Goal: Task Accomplishment & Management: Complete application form

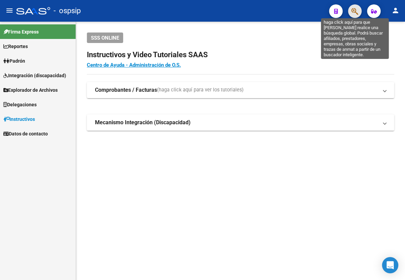
click at [354, 10] on icon "button" at bounding box center [354, 11] width 7 height 8
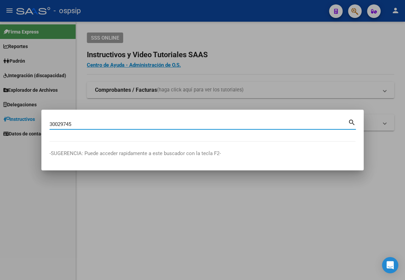
type input "30029745"
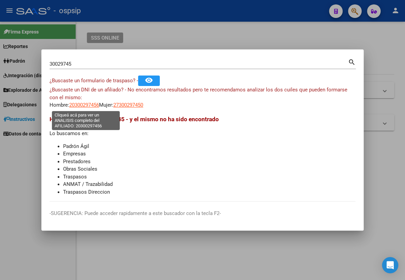
click at [80, 105] on span "20300297456" at bounding box center [84, 105] width 30 height 6
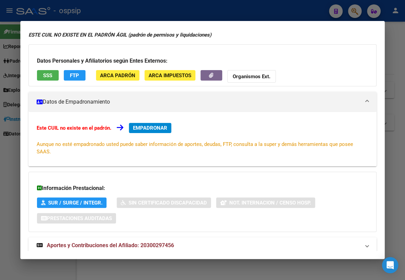
scroll to position [39, 0]
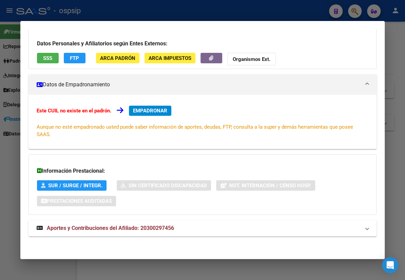
click at [147, 227] on span "Aportes y Contribuciones del Afiliado: 20300297456" at bounding box center [110, 228] width 127 height 6
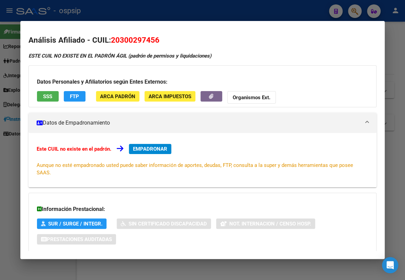
scroll to position [0, 0]
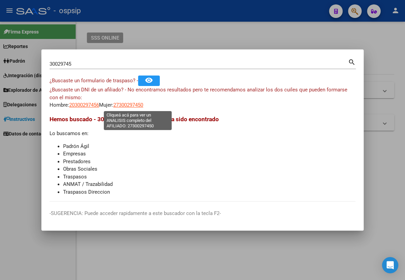
click at [130, 106] on span "27300297450" at bounding box center [128, 105] width 30 height 6
type textarea "27300297450"
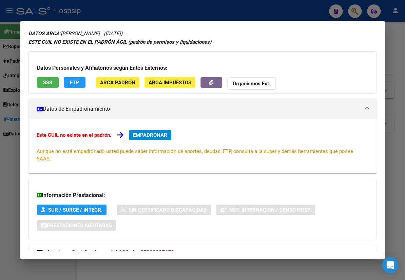
scroll to position [48, 0]
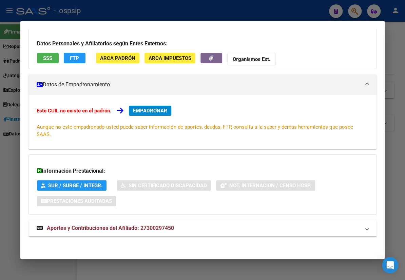
click at [143, 228] on span "Aportes y Contribuciones del Afiliado: 27300297450" at bounding box center [110, 228] width 127 height 6
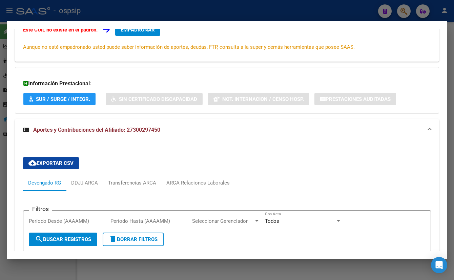
scroll to position [123, 0]
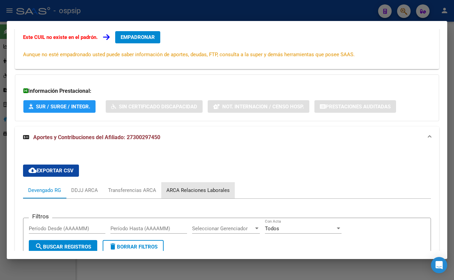
click at [200, 190] on div "ARCA Relaciones Laborales" at bounding box center [197, 190] width 63 height 7
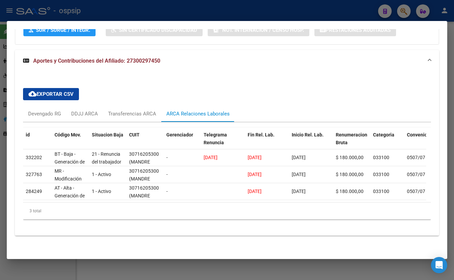
scroll to position [203, 0]
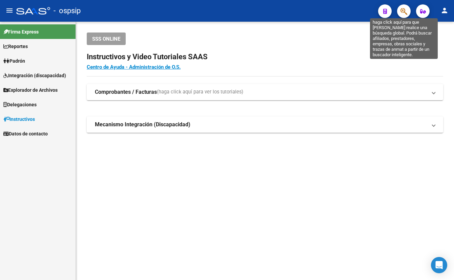
click at [401, 10] on icon "button" at bounding box center [404, 11] width 7 height 8
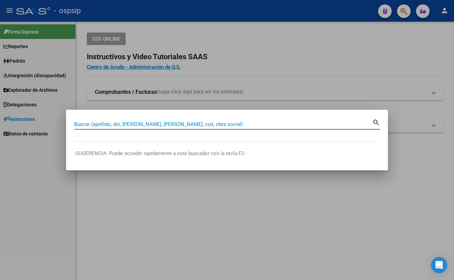
paste input "27-55437429-3."
type input "27554374293"
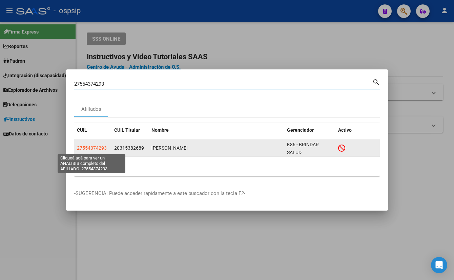
click at [85, 149] on span "27554374293" at bounding box center [92, 147] width 30 height 5
type textarea "27554374293"
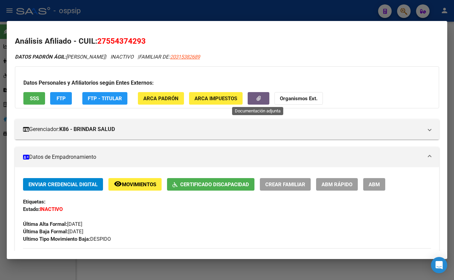
click at [258, 101] on button "button" at bounding box center [259, 98] width 22 height 13
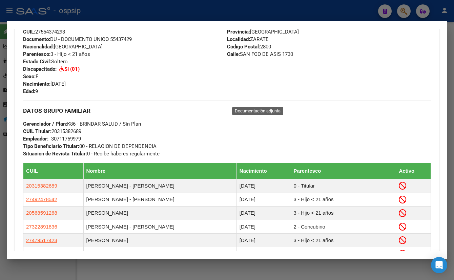
scroll to position [339, 0]
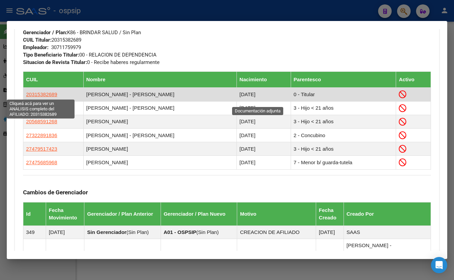
click at [44, 92] on span "20315382689" at bounding box center [41, 95] width 31 height 6
type textarea "20315382689"
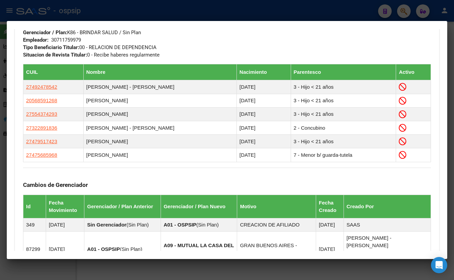
scroll to position [529, 0]
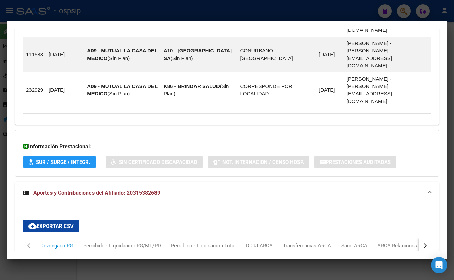
scroll to position [698, 0]
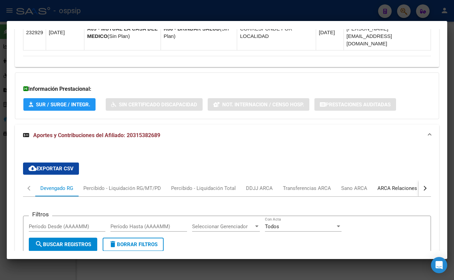
drag, startPoint x: 402, startPoint y: 111, endPoint x: 388, endPoint y: 121, distance: 17.3
click at [402, 185] on div "ARCA Relaciones Laborales" at bounding box center [409, 188] width 63 height 7
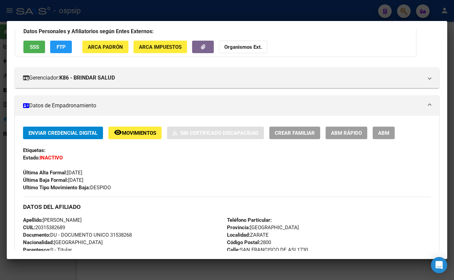
scroll to position [51, 0]
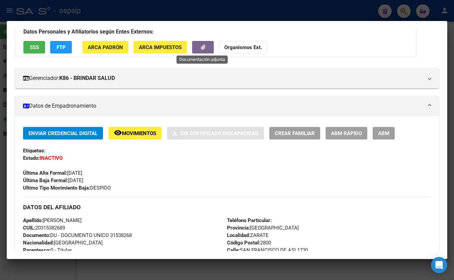
click at [203, 46] on icon "button" at bounding box center [203, 47] width 4 height 5
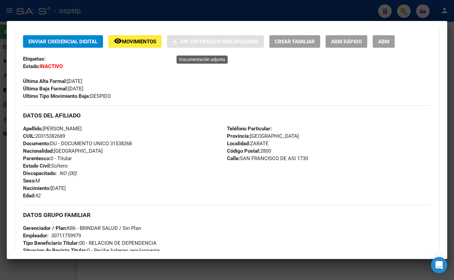
scroll to position [144, 0]
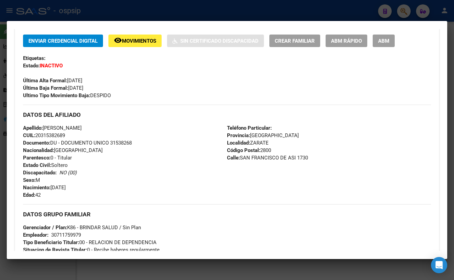
click at [114, 181] on div "Apellido: [PERSON_NAME] CUIL: 20315382689 Documento: DU - DOCUMENTO UNICO 31538…" at bounding box center [125, 161] width 204 height 75
click at [103, 175] on div "Apellido: [PERSON_NAME] CUIL: 20315382689 Documento: DU - DOCUMENTO UNICO 31538…" at bounding box center [125, 161] width 204 height 75
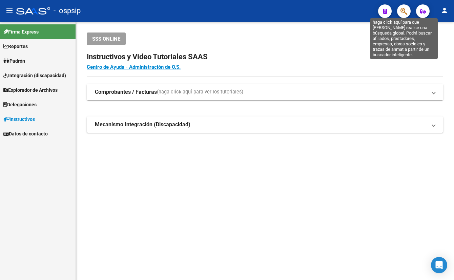
click at [404, 9] on icon "button" at bounding box center [404, 11] width 7 height 8
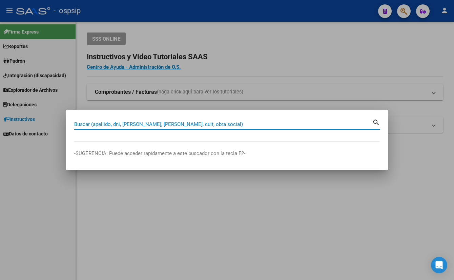
paste input "30029745"
type input "30029745"
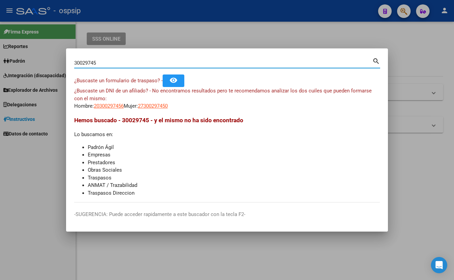
click at [82, 62] on input "30029745" at bounding box center [223, 63] width 298 height 6
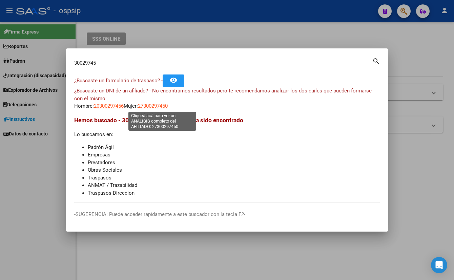
click at [161, 107] on span "27300297450" at bounding box center [153, 106] width 30 height 6
type textarea "27300297450"
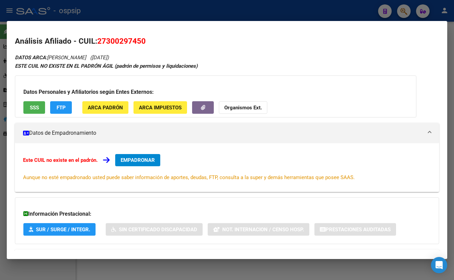
scroll to position [29, 0]
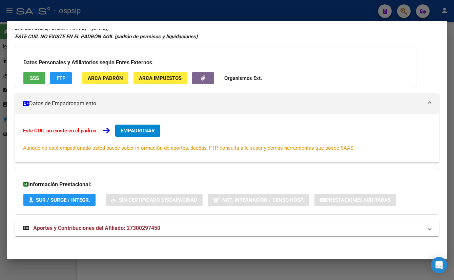
click at [145, 225] on span "Aportes y Contribuciones del Afiliado: 27300297450" at bounding box center [96, 228] width 127 height 6
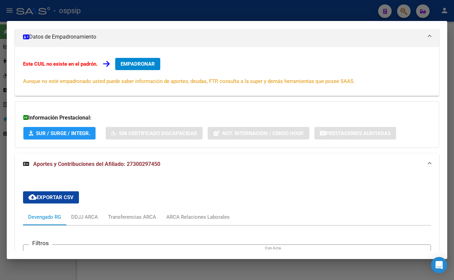
scroll to position [245, 0]
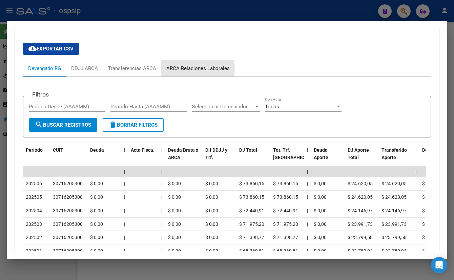
click at [195, 68] on div "ARCA Relaciones Laborales" at bounding box center [197, 68] width 63 height 7
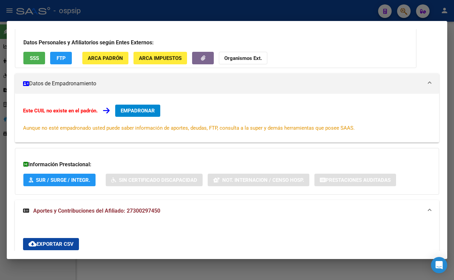
scroll to position [0, 0]
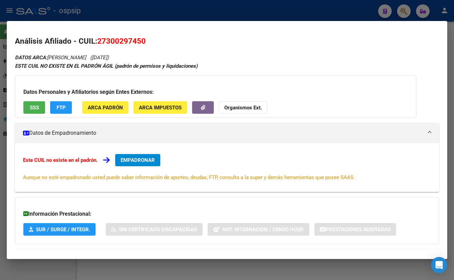
click at [141, 157] on span "EMPADRONAR" at bounding box center [138, 160] width 34 height 6
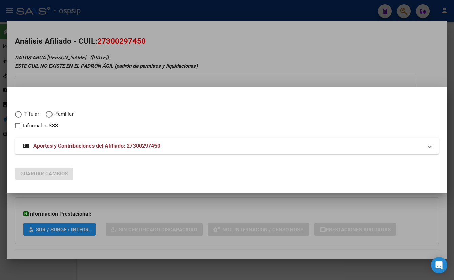
click at [18, 113] on span "Elija una opción" at bounding box center [18, 114] width 7 height 7
click at [18, 113] on input "Titular" at bounding box center [18, 114] width 7 height 7
radio input "true"
checkbox input "true"
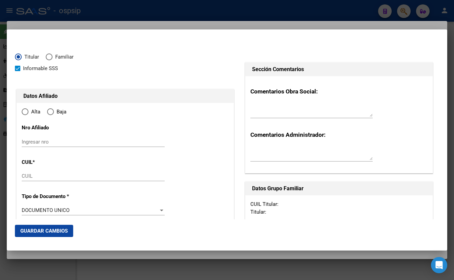
type input "27-30029745-0"
type input "30029745"
type input "CORREA"
type input "[PERSON_NAME]"
type input "[DATE]"
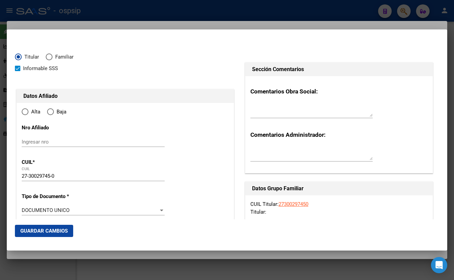
type input "LAS HERAS"
type input "5539"
type input "[PERSON_NAME] - MANZANA L"
type input "3"
type input "00"
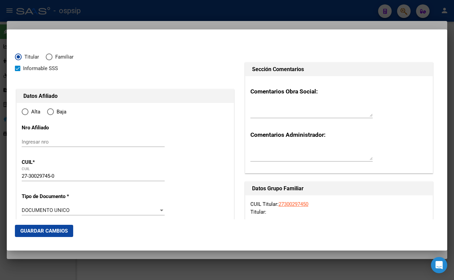
radio input "true"
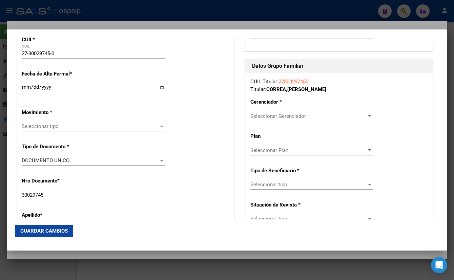
scroll to position [123, 0]
click at [25, 87] on input "Ingresar fecha" at bounding box center [93, 89] width 143 height 11
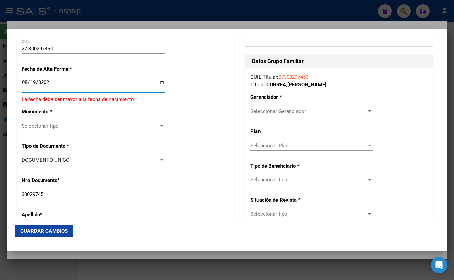
type input "[DATE]"
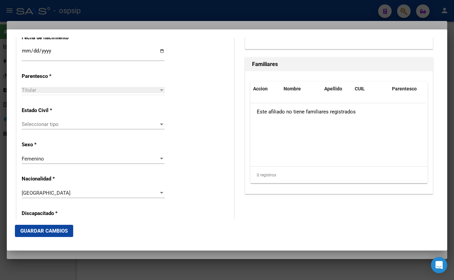
scroll to position [370, 0]
click at [35, 123] on span "Seleccionar tipo" at bounding box center [90, 124] width 137 height 6
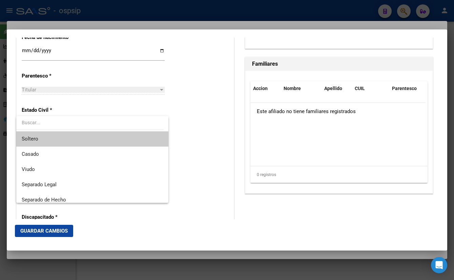
click at [38, 136] on span "Soltero" at bounding box center [92, 139] width 141 height 15
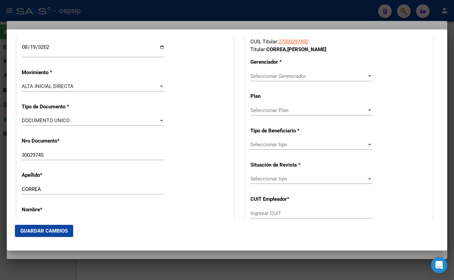
scroll to position [177, 0]
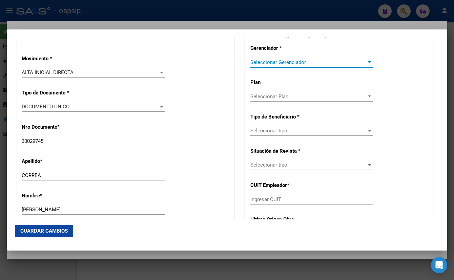
click at [264, 59] on span "Seleccionar Gerenciador" at bounding box center [309, 62] width 116 height 6
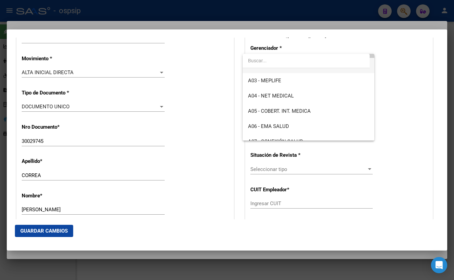
scroll to position [61, 0]
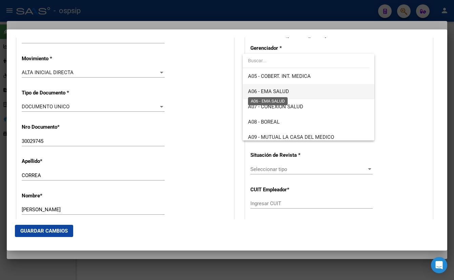
click at [283, 90] on span "A06 - EMA SALUD" at bounding box center [268, 91] width 41 height 6
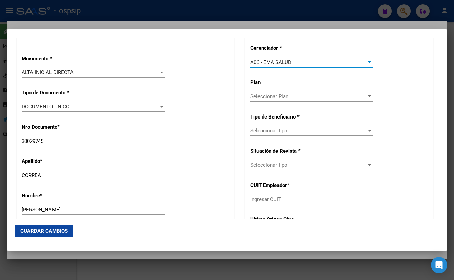
click at [274, 130] on span "Seleccionar tipo" at bounding box center [309, 131] width 116 height 6
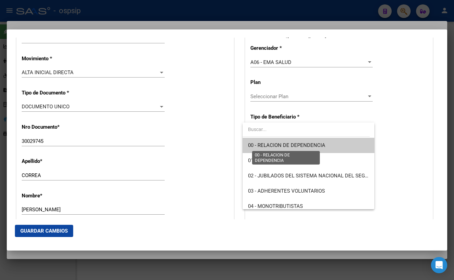
click at [271, 142] on span "00 - RELACION DE DEPENDENCIA" at bounding box center [286, 145] width 77 height 6
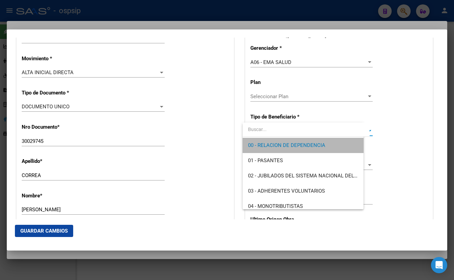
type input "30-71620530-0"
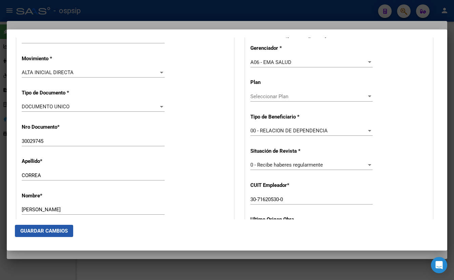
drag, startPoint x: 43, startPoint y: 229, endPoint x: 85, endPoint y: 231, distance: 42.8
click at [43, 228] on span "Guardar Cambios" at bounding box center [43, 231] width 47 height 6
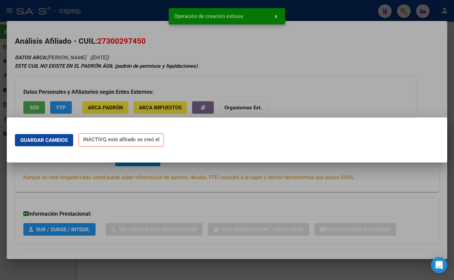
scroll to position [0, 0]
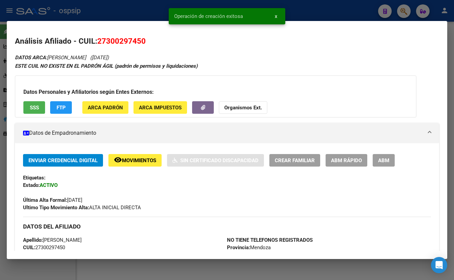
click at [386, 161] on span "ABM" at bounding box center [383, 161] width 11 height 6
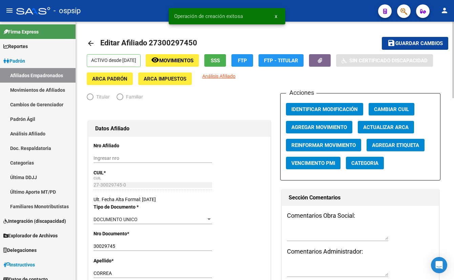
radio input "true"
type input "30-71620530-0"
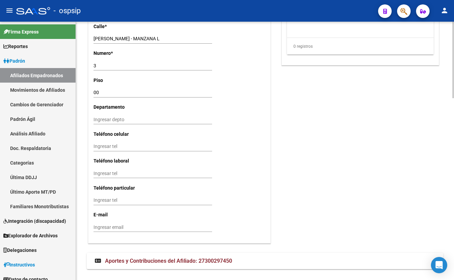
scroll to position [613, 0]
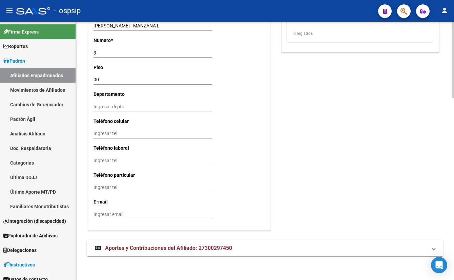
click at [201, 245] on span "Aportes y Contribuciones del Afiliado: 27300297450" at bounding box center [168, 248] width 127 height 6
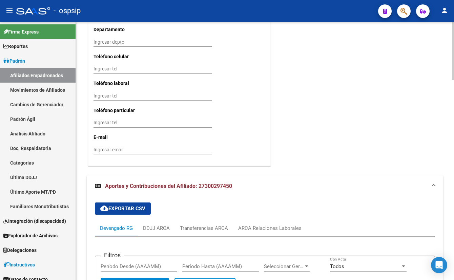
scroll to position [798, 0]
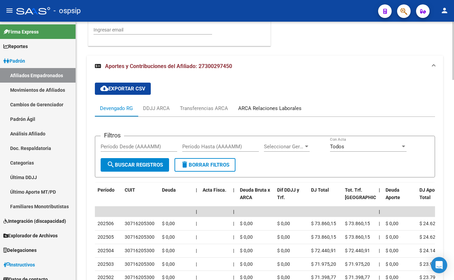
click at [274, 108] on div "ARCA Relaciones Laborales" at bounding box center [269, 108] width 63 height 7
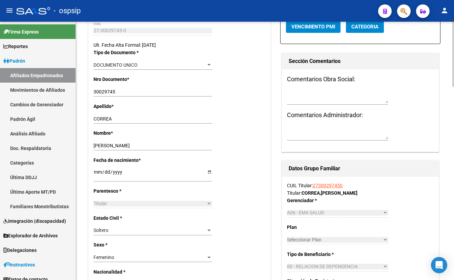
scroll to position [0, 0]
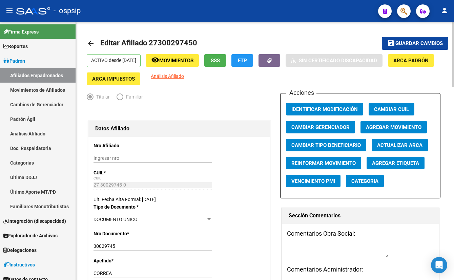
click at [401, 125] on span "Agregar Movimiento" at bounding box center [394, 127] width 56 height 6
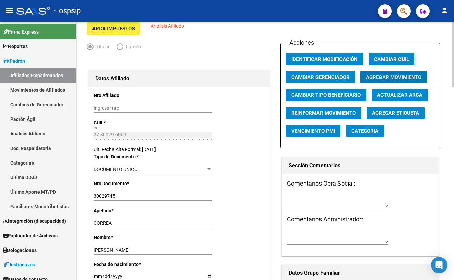
scroll to position [31, 0]
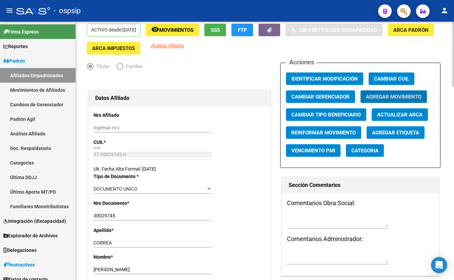
click at [381, 98] on span "Agregar Movimiento" at bounding box center [394, 97] width 56 height 6
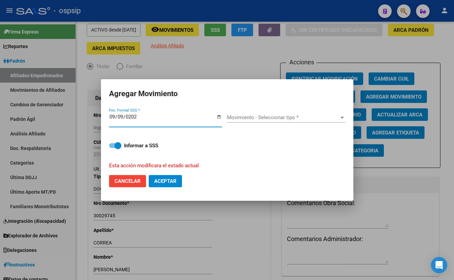
type input "[DATE]"
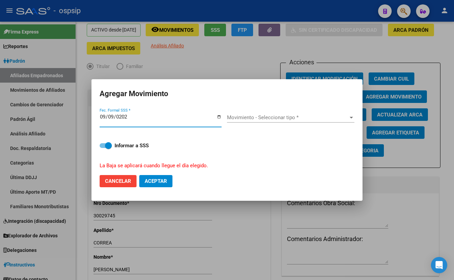
click at [265, 118] on span "Movimiento - Seleccionar tipo *" at bounding box center [287, 118] width 121 height 6
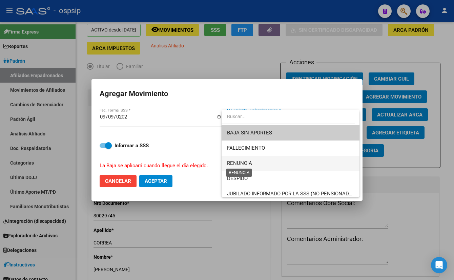
click at [248, 163] on span "RENUNCIA" at bounding box center [239, 163] width 25 height 6
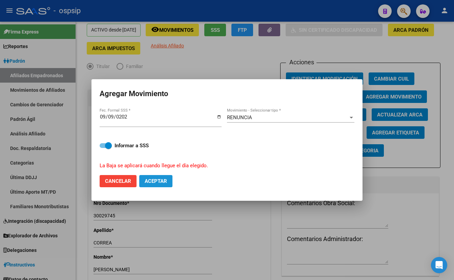
click at [155, 179] on span "Aceptar" at bounding box center [156, 181] width 22 height 6
checkbox input "false"
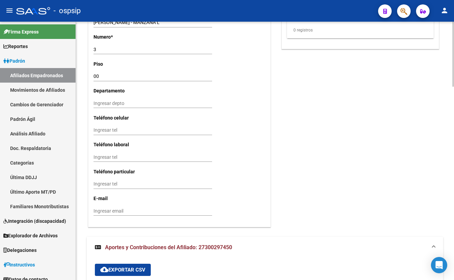
scroll to position [771, 0]
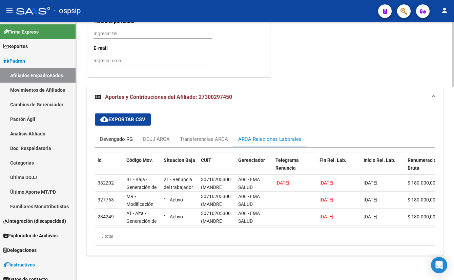
click at [115, 136] on div "Devengado RG" at bounding box center [116, 139] width 33 height 7
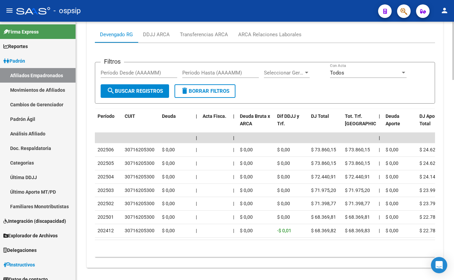
scroll to position [886, 0]
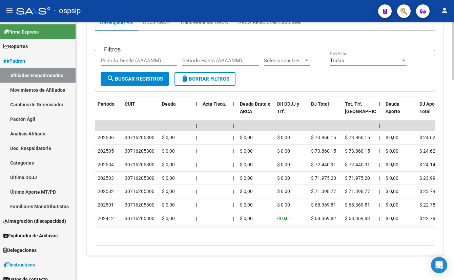
click at [132, 114] on datatable-header-cell "CUIT" at bounding box center [140, 112] width 37 height 30
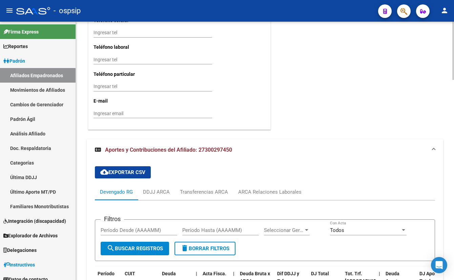
scroll to position [701, 0]
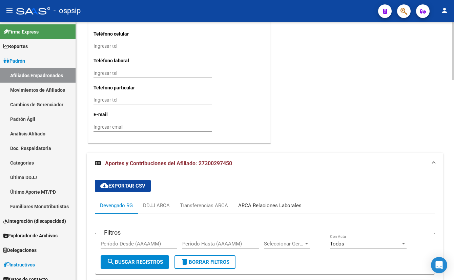
click at [269, 202] on div "ARCA Relaciones Laborales" at bounding box center [269, 205] width 63 height 7
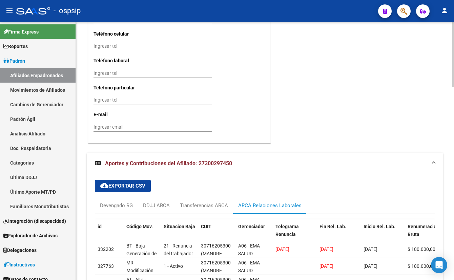
scroll to position [732, 0]
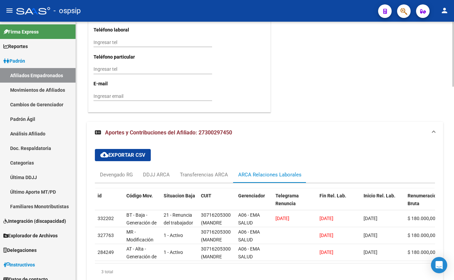
click at [144, 122] on mat-expansion-panel-header "Aportes y Contribuciones del Afiliado: 27300297450" at bounding box center [265, 133] width 357 height 22
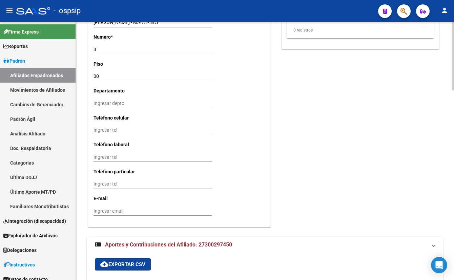
scroll to position [613, 0]
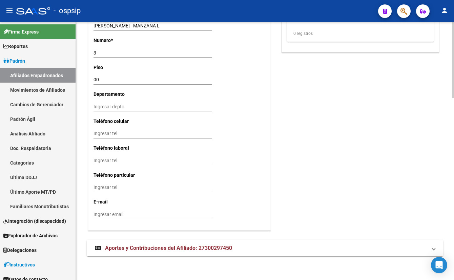
click at [177, 246] on span "Aportes y Contribuciones del Afiliado: 27300297450" at bounding box center [168, 248] width 127 height 6
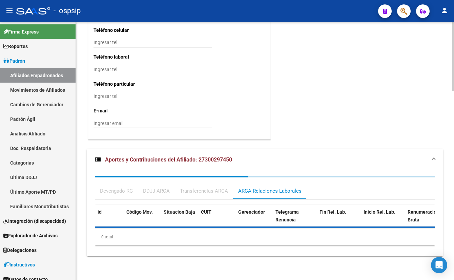
scroll to position [731, 0]
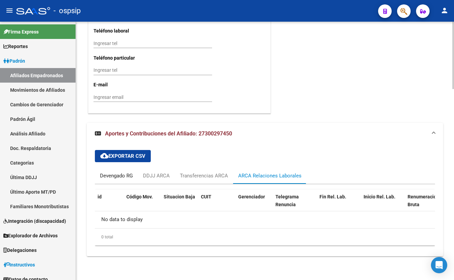
click at [106, 176] on div "Devengado RG" at bounding box center [116, 175] width 33 height 7
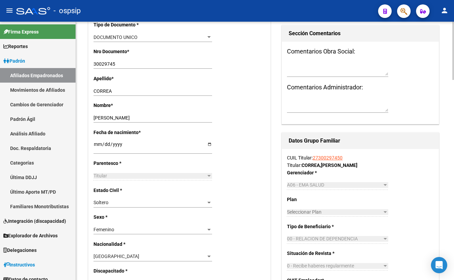
scroll to position [177, 0]
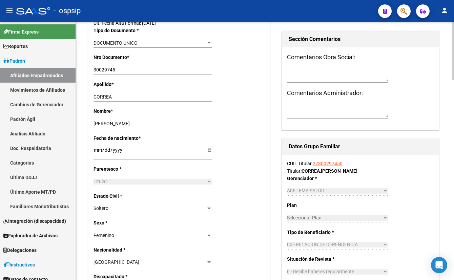
click at [171, 151] on input "[DATE]" at bounding box center [153, 152] width 119 height 10
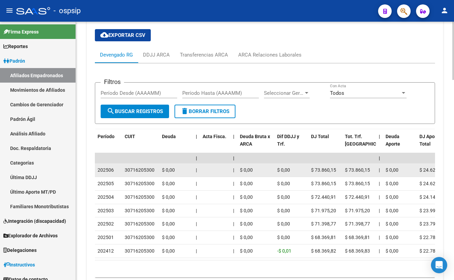
scroll to position [855, 0]
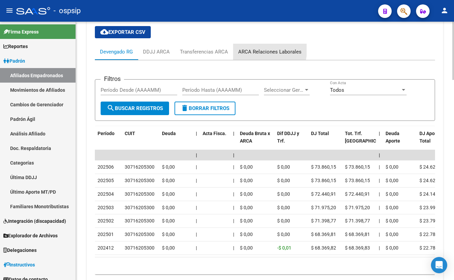
click at [254, 48] on div "ARCA Relaciones Laborales" at bounding box center [269, 51] width 63 height 7
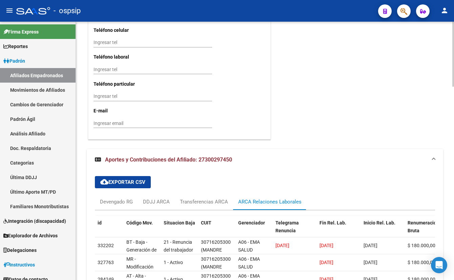
scroll to position [731, 0]
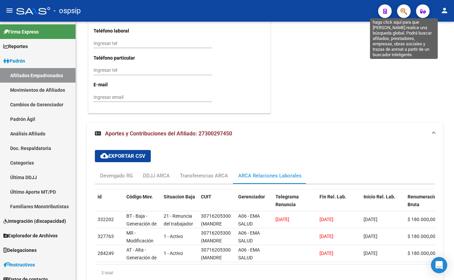
click at [403, 8] on icon "button" at bounding box center [404, 11] width 7 height 8
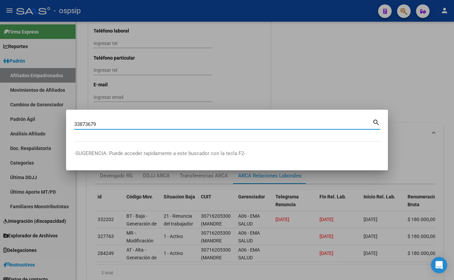
type input "33873679"
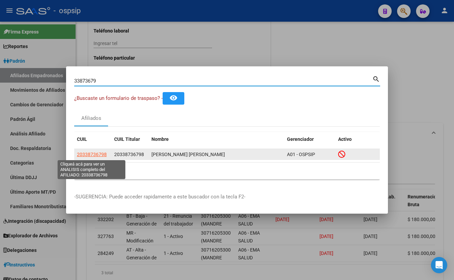
click at [90, 153] on span "20338736798" at bounding box center [92, 154] width 30 height 5
type textarea "20338736798"
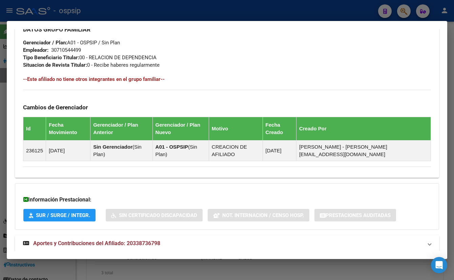
scroll to position [342, 0]
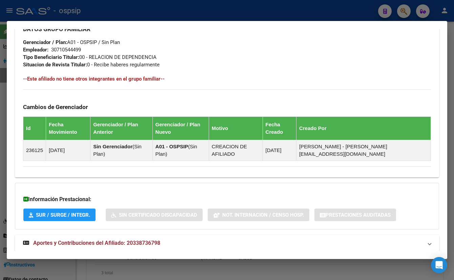
click at [143, 240] on span "Aportes y Contribuciones del Afiliado: 20338736798" at bounding box center [96, 243] width 127 height 6
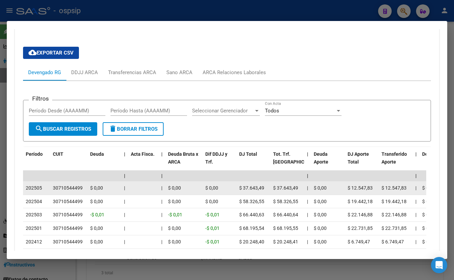
scroll to position [558, 0]
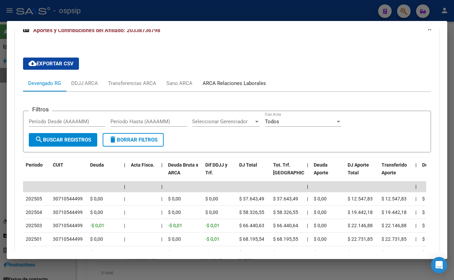
click at [234, 80] on div "ARCA Relaciones Laborales" at bounding box center [234, 83] width 63 height 7
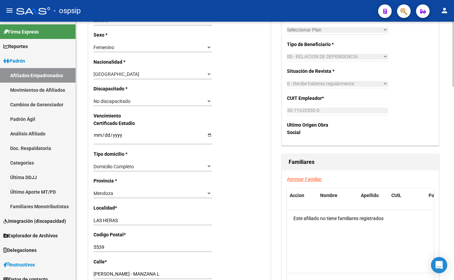
scroll to position [268, 0]
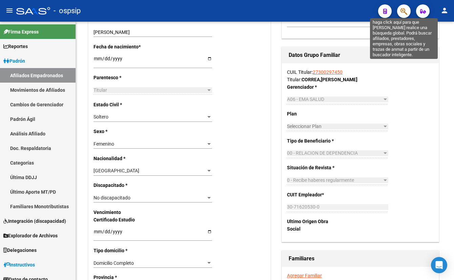
click at [404, 10] on icon "button" at bounding box center [404, 11] width 7 height 8
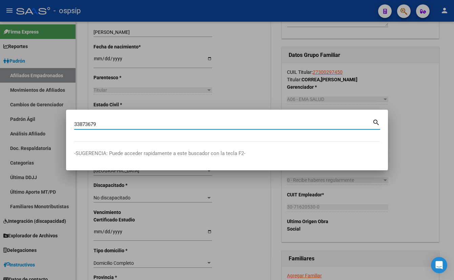
type input "33873679"
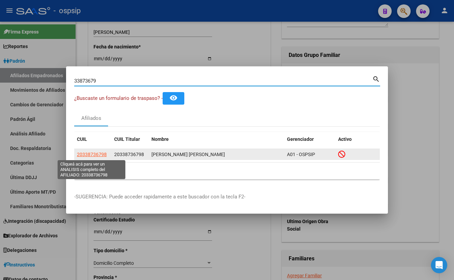
click at [89, 152] on span "20338736798" at bounding box center [92, 154] width 30 height 5
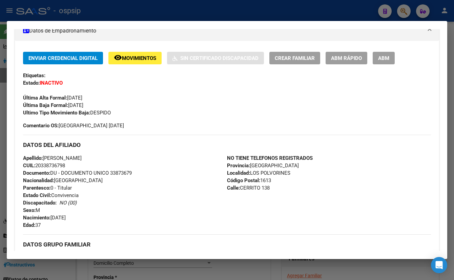
scroll to position [0, 0]
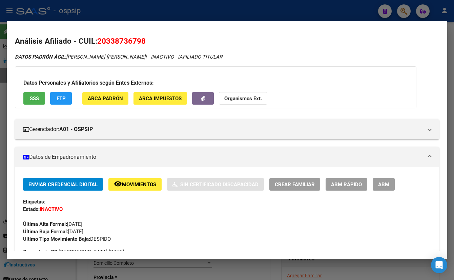
click at [30, 96] on span "SSS" at bounding box center [34, 99] width 9 height 6
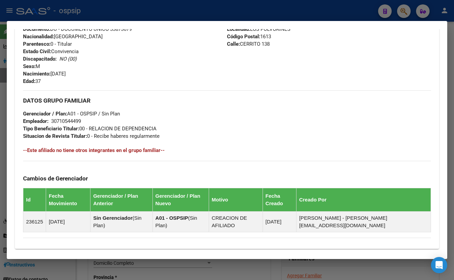
scroll to position [342, 0]
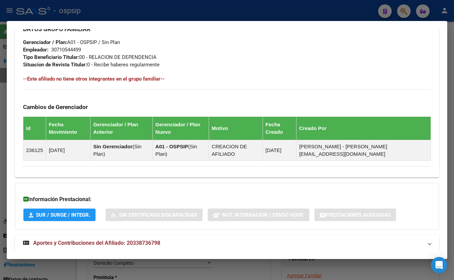
click at [152, 240] on span "Aportes y Contribuciones del Afiliado: 20338736798" at bounding box center [96, 243] width 127 height 6
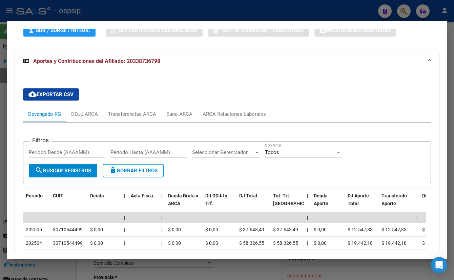
scroll to position [558, 0]
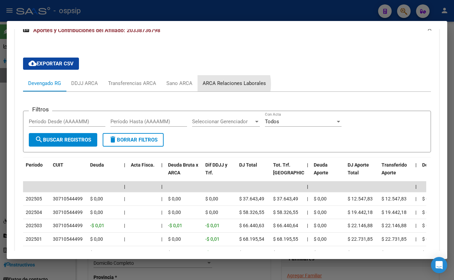
click at [223, 80] on div "ARCA Relaciones Laborales" at bounding box center [234, 83] width 63 height 7
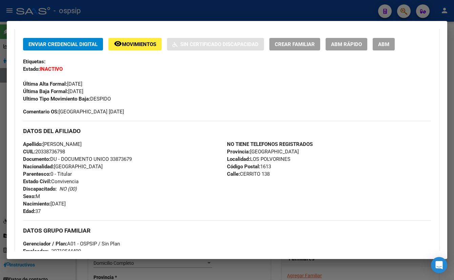
scroll to position [141, 0]
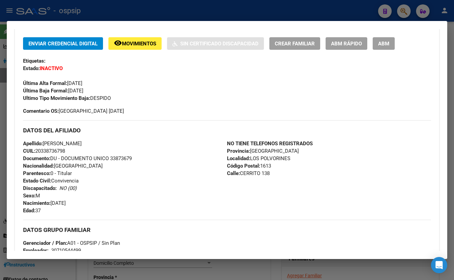
drag, startPoint x: 114, startPoint y: 159, endPoint x: 163, endPoint y: 160, distance: 49.2
click at [163, 160] on div "Apellido: [PERSON_NAME] CUIL: 20338736798 Documento: DU - DOCUMENTO UNICO 33873…" at bounding box center [125, 177] width 204 height 75
copy span "33873679"
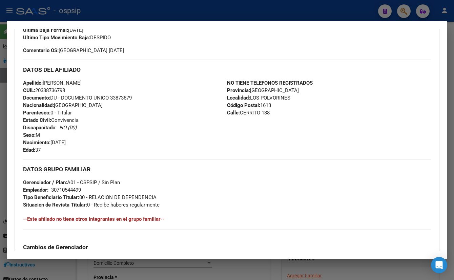
scroll to position [191, 0]
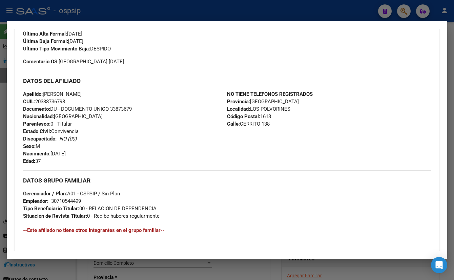
click at [202, 133] on div "Apellido: [PERSON_NAME] CUIL: 20338736798 Documento: DU - DOCUMENTO UNICO 33873…" at bounding box center [125, 128] width 204 height 75
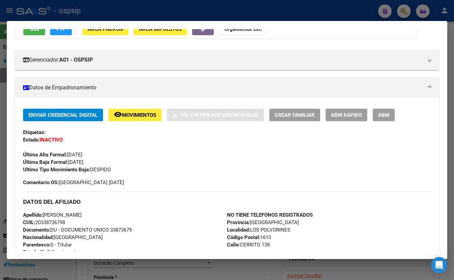
scroll to position [0, 0]
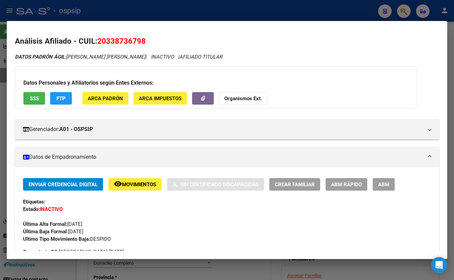
click at [202, 99] on icon "button" at bounding box center [203, 98] width 4 height 5
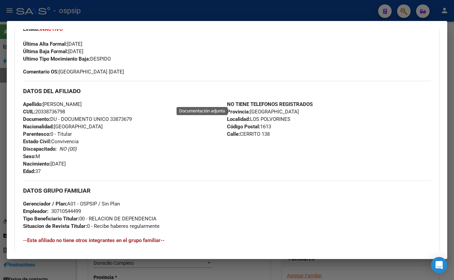
scroll to position [185, 0]
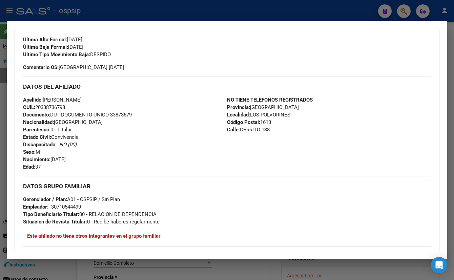
drag, startPoint x: 158, startPoint y: 139, endPoint x: 177, endPoint y: 144, distance: 20.1
click at [158, 139] on div "Apellido: [PERSON_NAME] CUIL: 20338736798 Documento: DU - DOCUMENTO UNICO 33873…" at bounding box center [125, 133] width 204 height 75
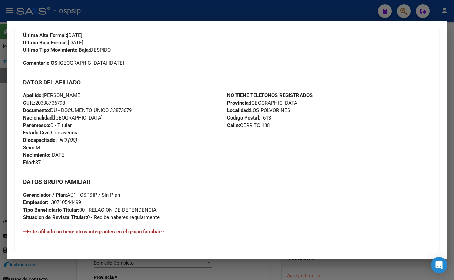
scroll to position [37, 0]
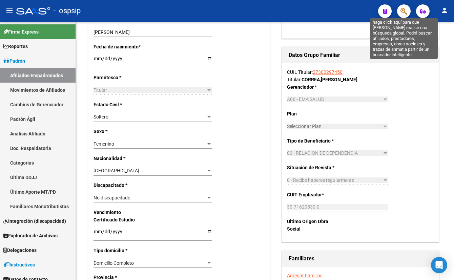
click at [404, 8] on icon "button" at bounding box center [404, 11] width 7 height 8
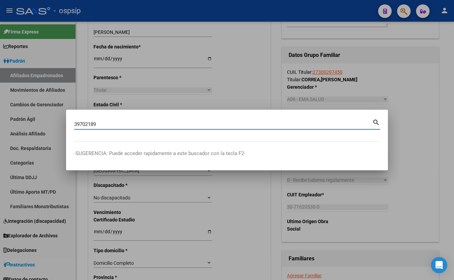
type input "39702189"
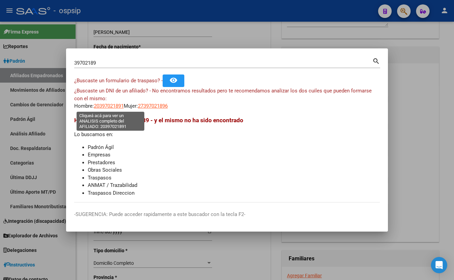
click at [111, 106] on span "20397021891" at bounding box center [109, 106] width 30 height 6
type textarea "20397021891"
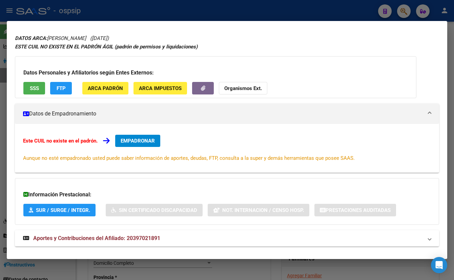
scroll to position [29, 0]
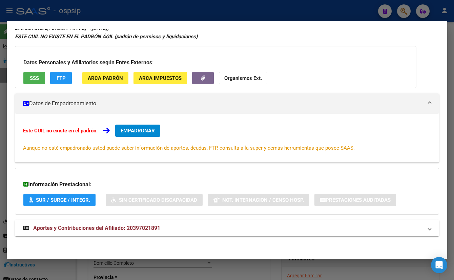
click at [137, 230] on span "Aportes y Contribuciones del Afiliado: 20397021891" at bounding box center [96, 228] width 127 height 6
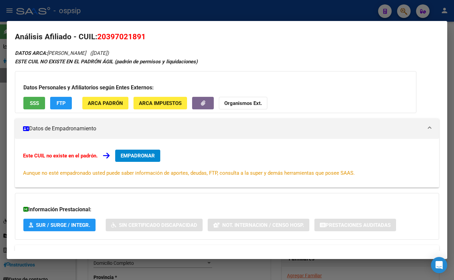
scroll to position [0, 0]
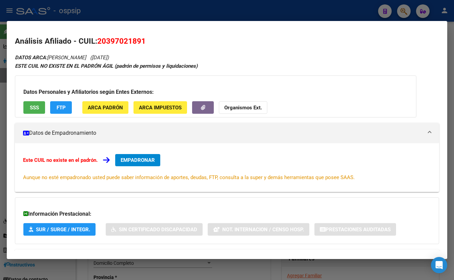
drag, startPoint x: 98, startPoint y: 39, endPoint x: 153, endPoint y: 40, distance: 55.3
click at [153, 40] on h2 "Análisis Afiliado - CUIL: 20397021891" at bounding box center [227, 42] width 424 height 12
copy span "20397021891"
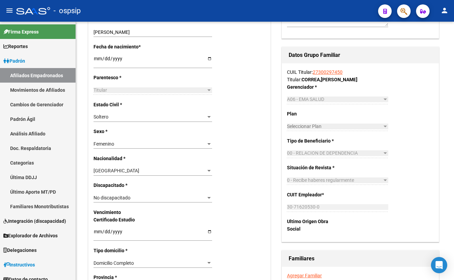
click at [400, 10] on button "button" at bounding box center [404, 11] width 14 height 14
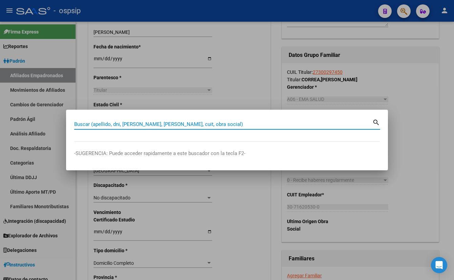
paste input "55437429"
type input "55437429"
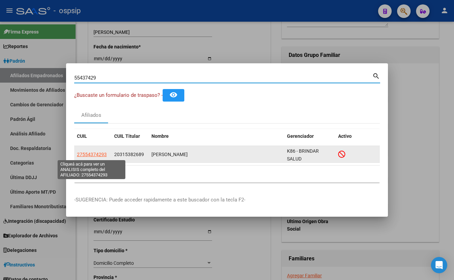
click at [86, 152] on span "27554374293" at bounding box center [92, 154] width 30 height 5
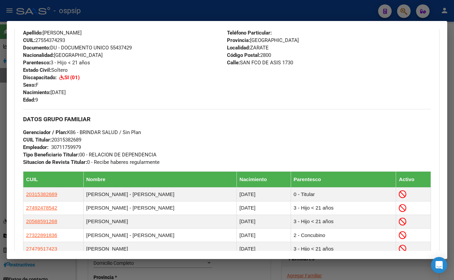
scroll to position [273, 0]
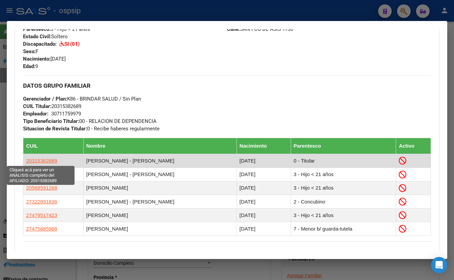
click at [41, 160] on span "20315382689" at bounding box center [41, 161] width 31 height 6
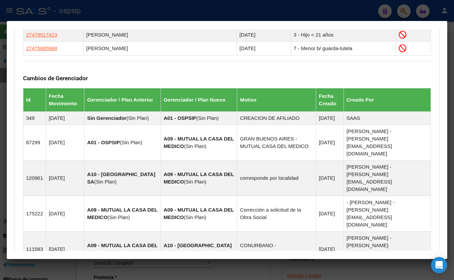
scroll to position [529, 0]
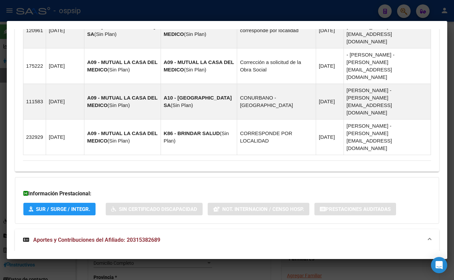
scroll to position [698, 0]
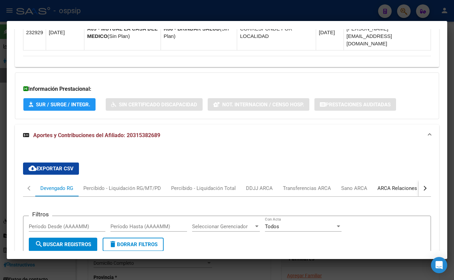
click at [400, 185] on div "ARCA Relaciones Laborales" at bounding box center [409, 188] width 63 height 7
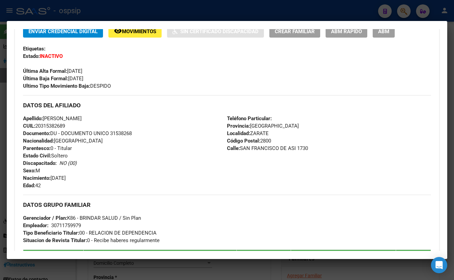
scroll to position [143, 0]
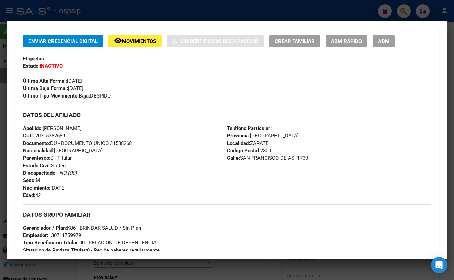
drag, startPoint x: 111, startPoint y: 142, endPoint x: 134, endPoint y: 142, distance: 22.4
click at [132, 142] on span "Documento: DU - DOCUMENTO UNICO 31538268" at bounding box center [77, 143] width 109 height 6
copy span "31538268"
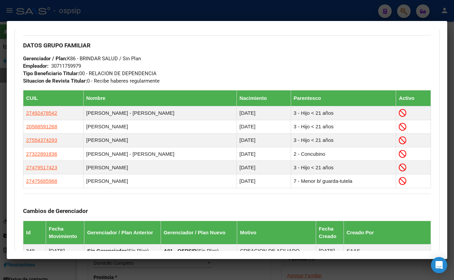
scroll to position [329, 0]
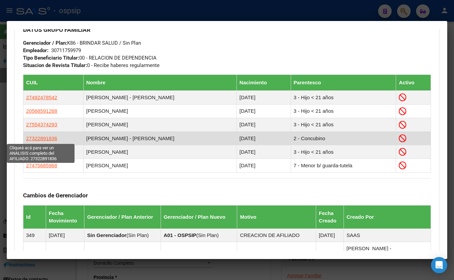
click at [34, 137] on span "27322891836" at bounding box center [41, 139] width 31 height 6
type textarea "27322891836"
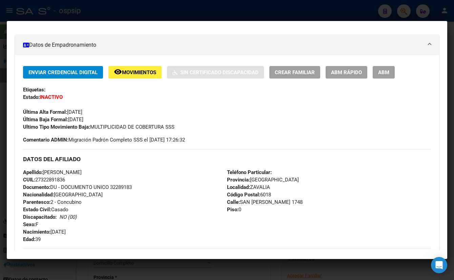
scroll to position [123, 0]
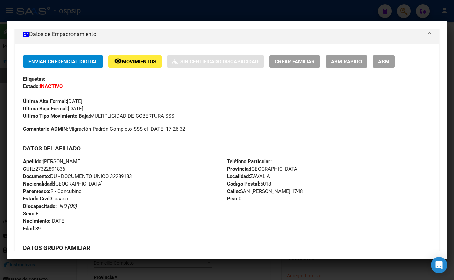
drag, startPoint x: 111, startPoint y: 175, endPoint x: 156, endPoint y: 175, distance: 44.8
click at [156, 175] on div "Apellido: [PERSON_NAME]: 27322891836 Documento: DU - DOCUMENTO UNICO 32289183 N…" at bounding box center [125, 195] width 204 height 75
click at [159, 173] on div "Apellido: [PERSON_NAME]: 27322891836 Documento: DU - DOCUMENTO UNICO 32289183 N…" at bounding box center [125, 195] width 204 height 75
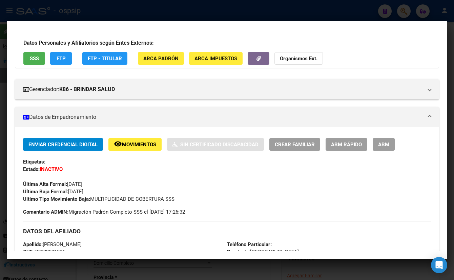
scroll to position [0, 0]
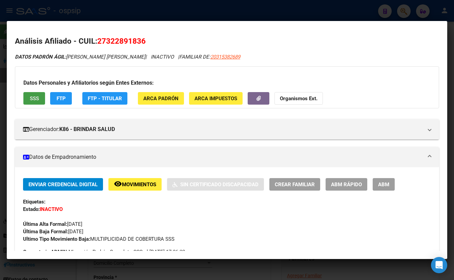
click at [28, 99] on button "SSS" at bounding box center [34, 98] width 22 height 13
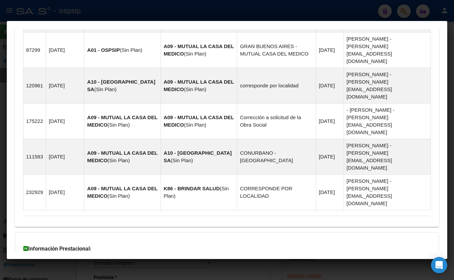
scroll to position [565, 0]
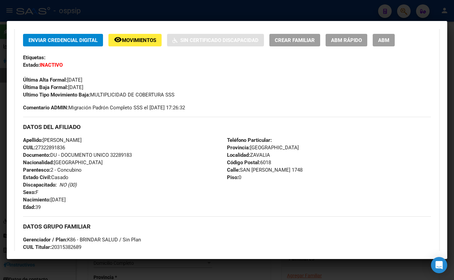
scroll to position [134, 0]
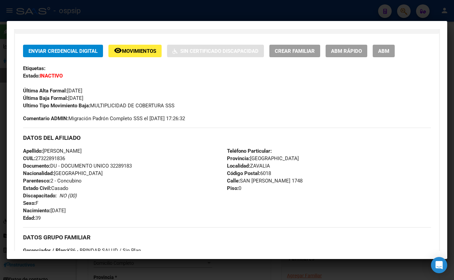
drag, startPoint x: 112, startPoint y: 165, endPoint x: 133, endPoint y: 166, distance: 21.4
click at [132, 166] on span "Documento: DU - DOCUMENTO UNICO 32289183" at bounding box center [77, 166] width 109 height 6
copy span "32289183"
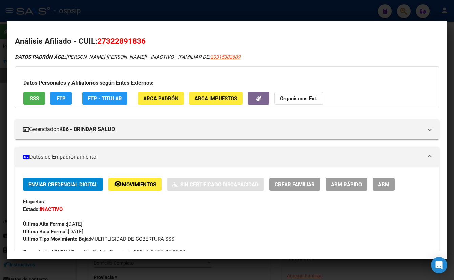
scroll to position [0, 0]
click at [254, 95] on button "button" at bounding box center [259, 98] width 22 height 13
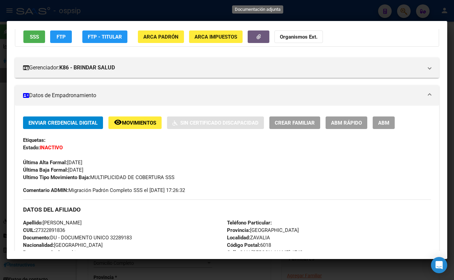
scroll to position [61, 0]
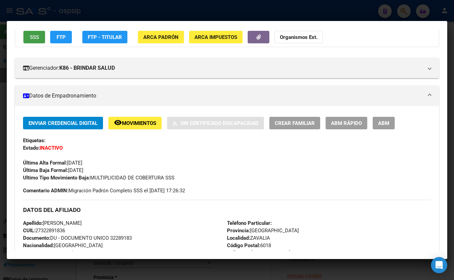
click at [30, 39] on span "SSS" at bounding box center [34, 37] width 9 height 6
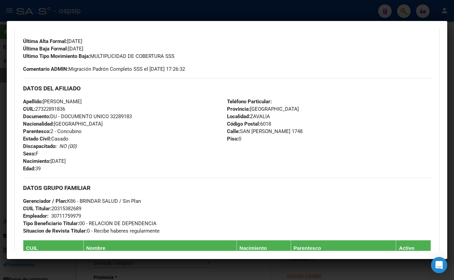
scroll to position [154, 0]
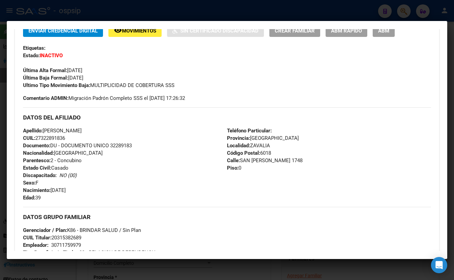
click at [165, 131] on div "Apellido: [PERSON_NAME]: 27322891836 Documento: DU - DOCUMENTO UNICO 32289183 N…" at bounding box center [125, 164] width 204 height 75
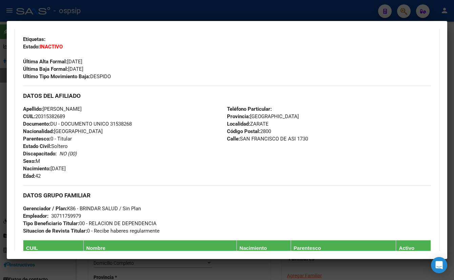
scroll to position [143, 0]
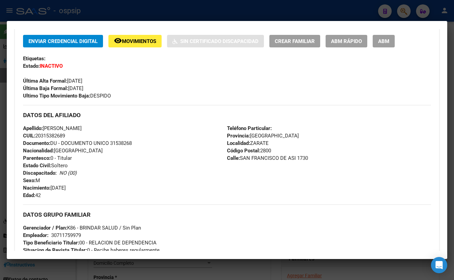
click at [138, 160] on div "Apellido: [PERSON_NAME] CUIL: 20315382689 Documento: DU - DOCUMENTO UNICO 31538…" at bounding box center [125, 162] width 204 height 75
click at [172, 153] on div "Apellido: [PERSON_NAME] CUIL: 20315382689 Documento: DU - DOCUMENTO UNICO 31538…" at bounding box center [125, 162] width 204 height 75
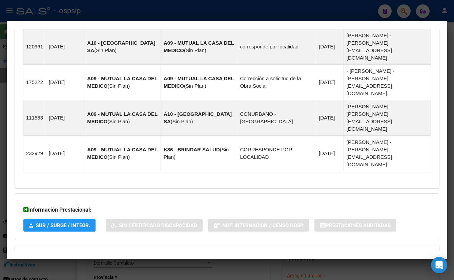
scroll to position [668, 0]
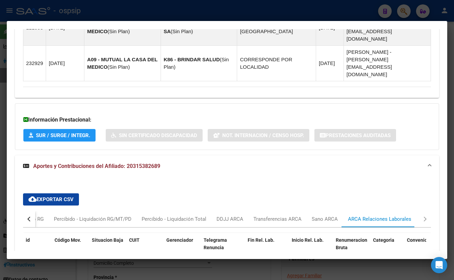
click at [207, 188] on div "cloud_download Exportar CSV Devengado RG Percibido - Liquidación RG/MT/PD Perci…" at bounding box center [227, 259] width 408 height 142
click at [198, 188] on div "cloud_download Exportar CSV Devengado RG Percibido - Liquidación RG/MT/PD Perci…" at bounding box center [227, 259] width 408 height 142
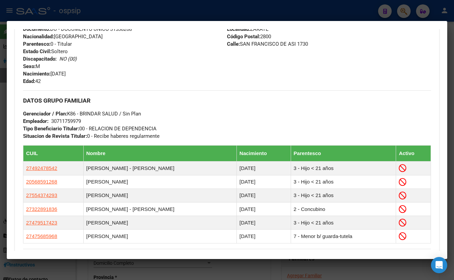
scroll to position [236, 0]
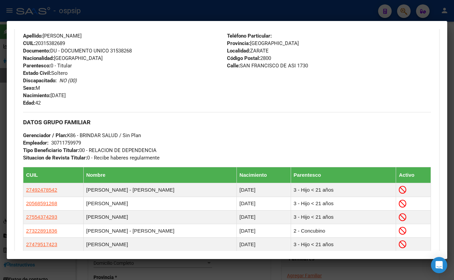
click at [184, 138] on div "DATOS GRUPO FAMILIAR Gerenciador / Plan: K86 - BRINDAR SALUD / Sin Plan Emplead…" at bounding box center [227, 136] width 408 height 49
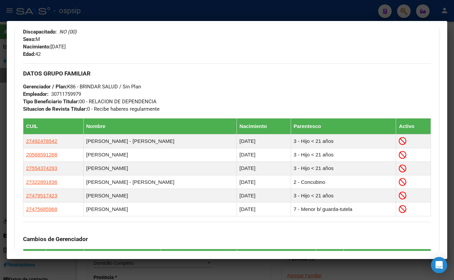
scroll to position [298, 0]
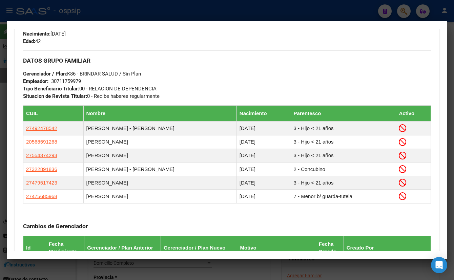
click at [166, 83] on div "DATOS GRUPO FAMILIAR Gerenciador / Plan: K86 - BRINDAR SALUD / Sin Plan Emplead…" at bounding box center [227, 75] width 408 height 49
click at [211, 86] on div "DATOS GRUPO FAMILIAR Gerenciador / Plan: K86 - BRINDAR SALUD / Sin Plan Emplead…" at bounding box center [227, 75] width 408 height 49
click at [196, 85] on div "DATOS GRUPO FAMILIAR Gerenciador / Plan: K86 - BRINDAR SALUD / Sin Plan Emplead…" at bounding box center [227, 75] width 408 height 49
click at [184, 92] on div "DATOS GRUPO FAMILIAR Gerenciador / Plan: K86 - BRINDAR SALUD / Sin Plan Emplead…" at bounding box center [227, 75] width 408 height 49
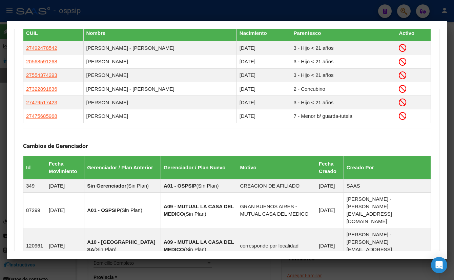
scroll to position [359, 0]
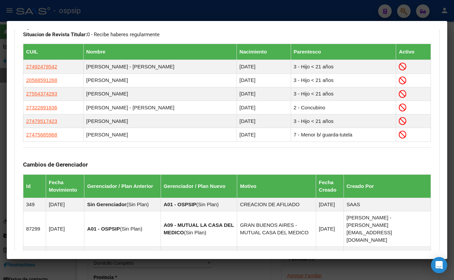
click at [238, 34] on div "DATOS GRUPO FAMILIAR Gerenciador / Plan: K86 - BRINDAR SALUD / Sin Plan Emplead…" at bounding box center [227, 13] width 408 height 49
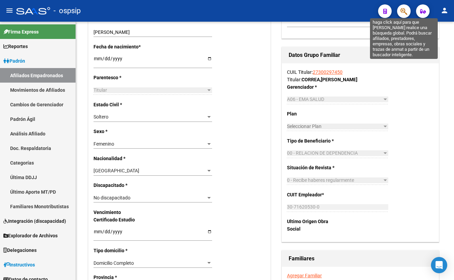
click at [403, 11] on icon "button" at bounding box center [404, 11] width 7 height 8
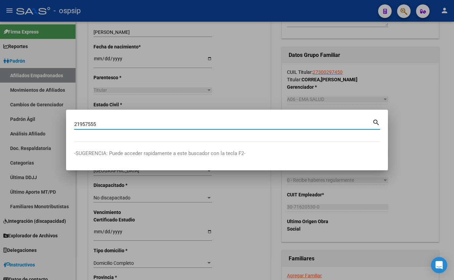
type input "21957555"
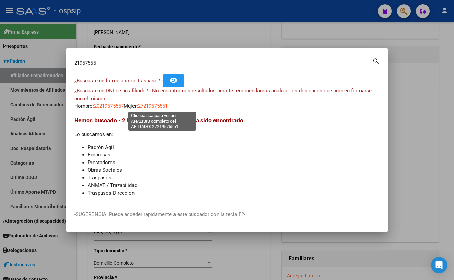
click at [154, 106] on span "27219575551" at bounding box center [153, 106] width 30 height 6
type textarea "27219575551"
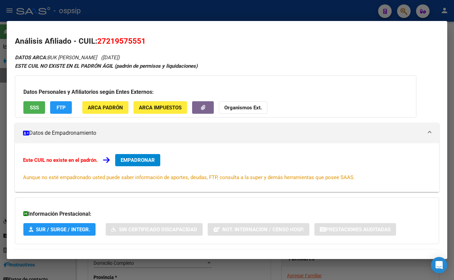
scroll to position [29, 0]
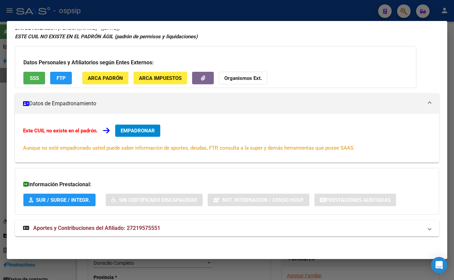
click at [137, 230] on span "Aportes y Contribuciones del Afiliado: 27219575551" at bounding box center [96, 228] width 127 height 6
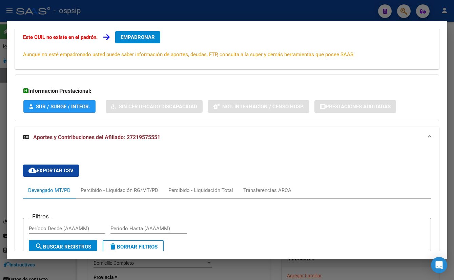
scroll to position [0, 0]
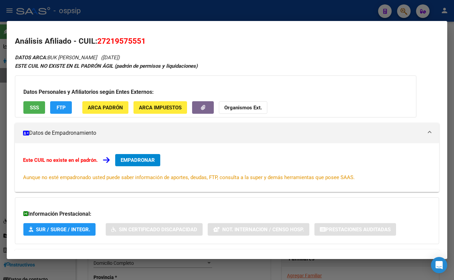
click at [139, 158] on span "EMPADRONAR" at bounding box center [138, 160] width 34 height 6
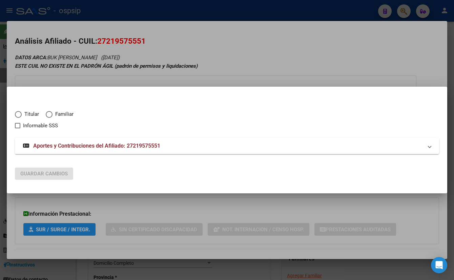
click at [17, 115] on span "Elija una opción" at bounding box center [18, 114] width 7 height 7
click at [17, 115] on input "Titular" at bounding box center [18, 114] width 7 height 7
radio input "true"
checkbox input "true"
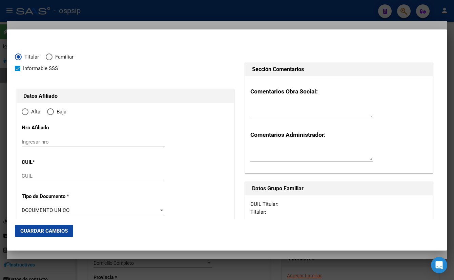
type input "27-21957555-1"
radio input "true"
type input "21957555"
type input "BUK"
type input "[PERSON_NAME]"
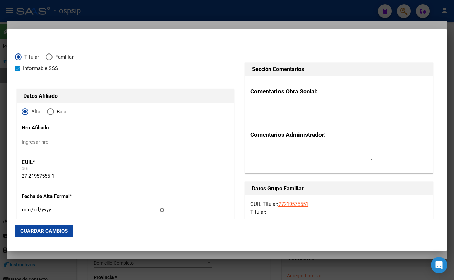
type input "[DATE]"
type input "[US_STATE]"
type input "3334"
type input "[DATE][PERSON_NAME]"
type input "1406"
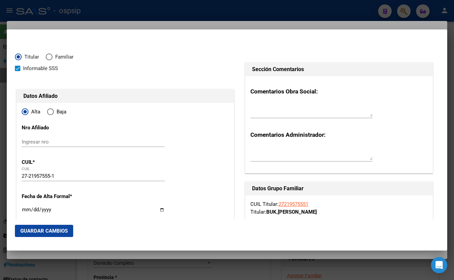
scroll to position [92, 0]
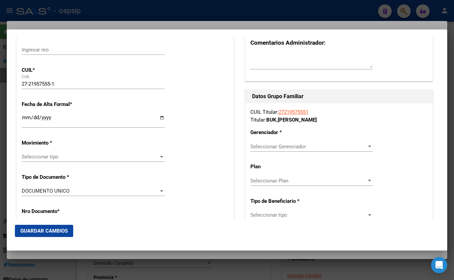
click at [24, 119] on input "Ingresar fecha" at bounding box center [93, 120] width 143 height 11
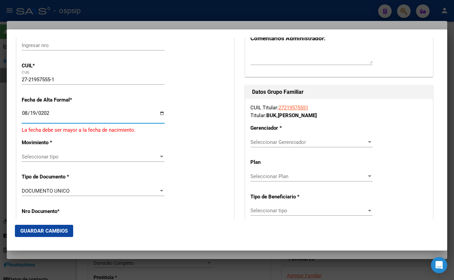
type input "[DATE]"
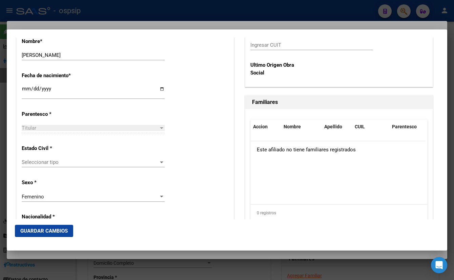
scroll to position [370, 0]
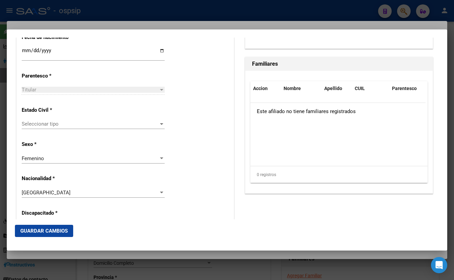
click at [45, 123] on span "Seleccionar tipo" at bounding box center [90, 124] width 137 height 6
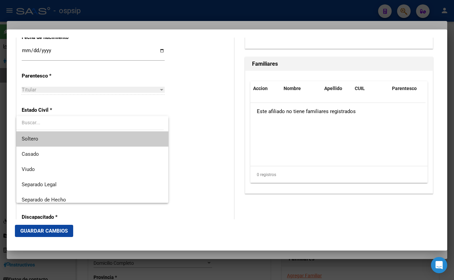
click at [43, 138] on span "Soltero" at bounding box center [92, 139] width 141 height 15
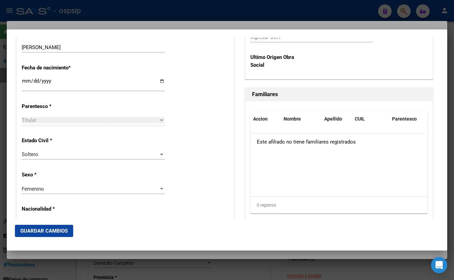
scroll to position [154, 0]
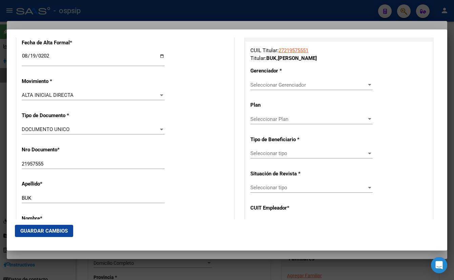
click at [273, 84] on span "Seleccionar Gerenciador" at bounding box center [309, 85] width 116 height 6
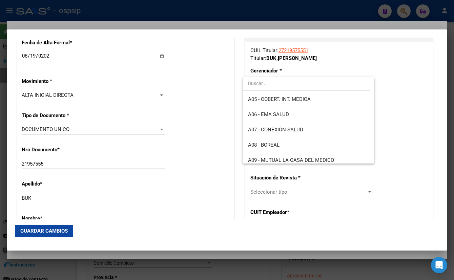
scroll to position [92, 0]
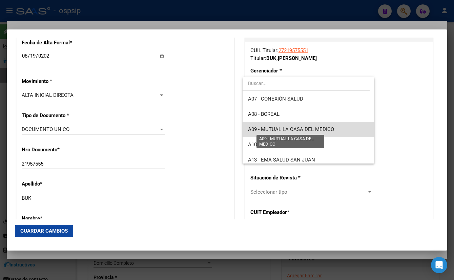
click at [312, 127] on span "A09 - MUTUAL LA CASA DEL MEDICO" at bounding box center [291, 129] width 86 height 6
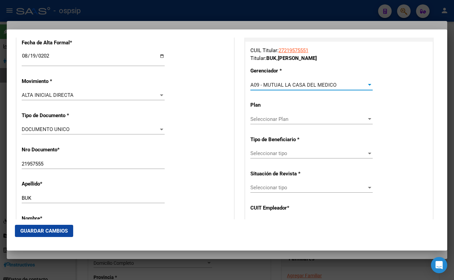
click at [259, 153] on span "Seleccionar tipo" at bounding box center [309, 154] width 116 height 6
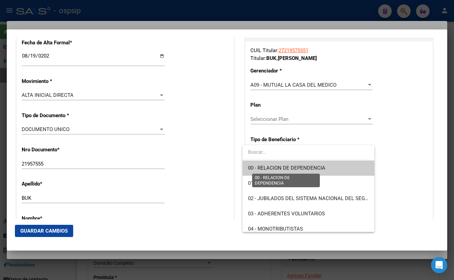
click at [264, 168] on span "00 - RELACION DE DEPENDENCIA" at bounding box center [286, 168] width 77 height 6
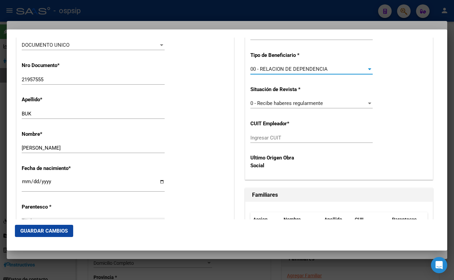
scroll to position [185, 0]
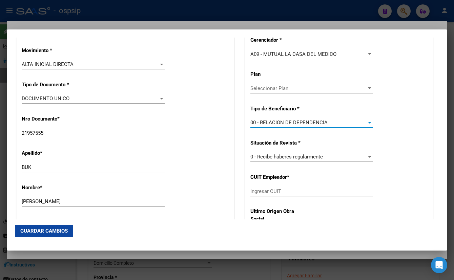
click at [310, 121] on span "00 - RELACION DE DEPENDENCIA" at bounding box center [289, 123] width 77 height 6
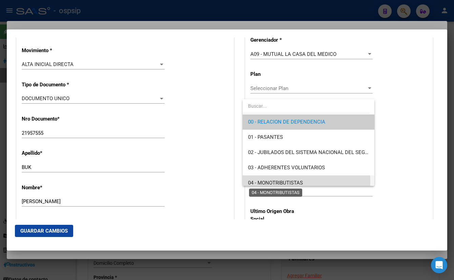
click at [285, 181] on span "04 - MONOTRIBUTISTAS" at bounding box center [275, 183] width 55 height 6
type input "27-21957555-1"
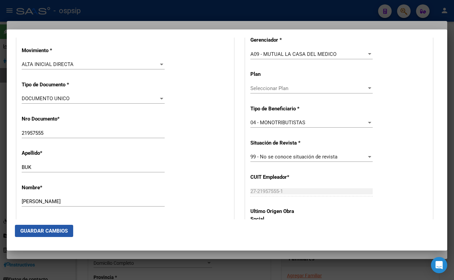
click at [39, 232] on span "Guardar Cambios" at bounding box center [43, 231] width 47 height 6
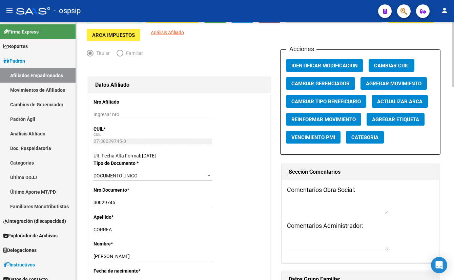
scroll to position [0, 0]
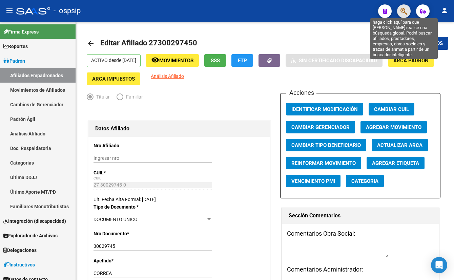
click at [404, 10] on icon "button" at bounding box center [404, 11] width 7 height 8
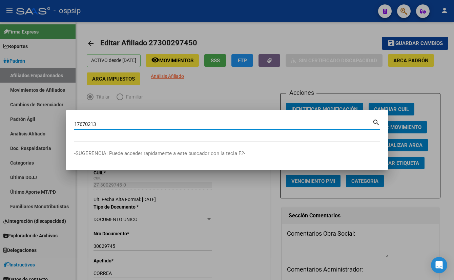
type input "17670213"
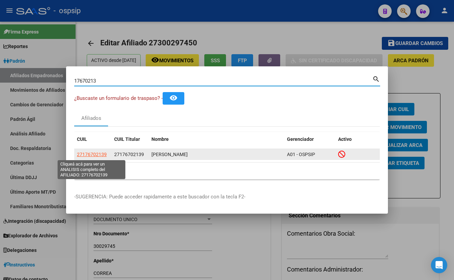
click at [89, 155] on span "27176702139" at bounding box center [92, 154] width 30 height 5
type textarea "27176702139"
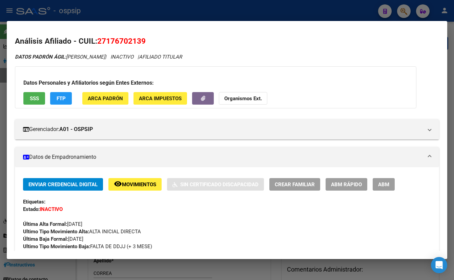
click at [33, 98] on span "SSS" at bounding box center [34, 99] width 9 height 6
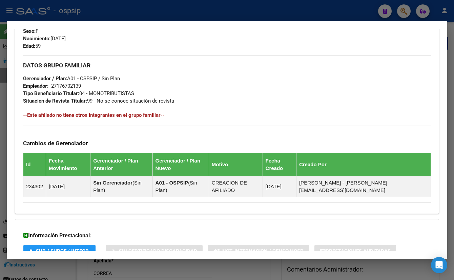
scroll to position [336, 0]
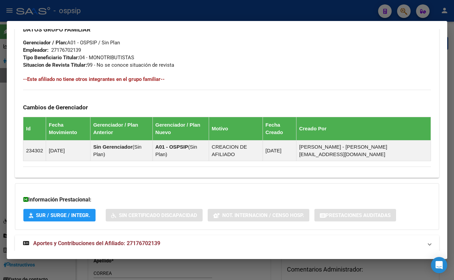
drag, startPoint x: 146, startPoint y: 227, endPoint x: 176, endPoint y: 212, distance: 33.5
click at [146, 240] on span "Aportes y Contribuciones del Afiliado: 27176702139" at bounding box center [96, 243] width 127 height 6
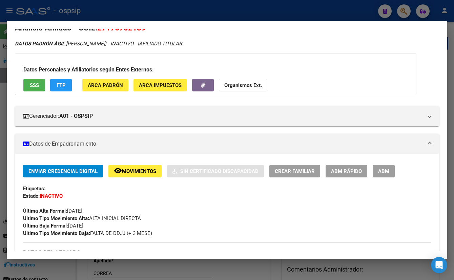
scroll to position [0, 0]
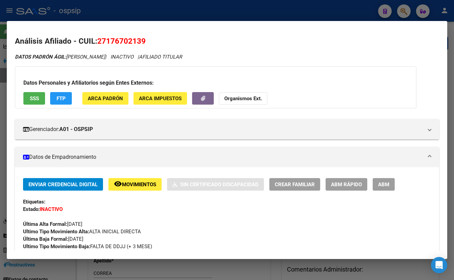
drag, startPoint x: 98, startPoint y: 41, endPoint x: 149, endPoint y: 41, distance: 51.2
click at [149, 41] on h2 "Análisis Afiliado - CUIL: 27176702139" at bounding box center [227, 42] width 424 height 12
copy span "27176702139"
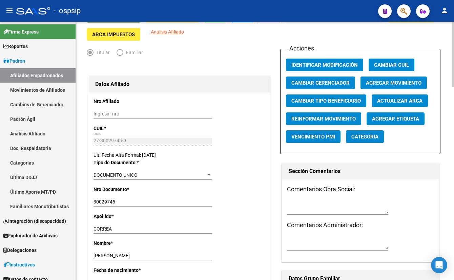
scroll to position [154, 0]
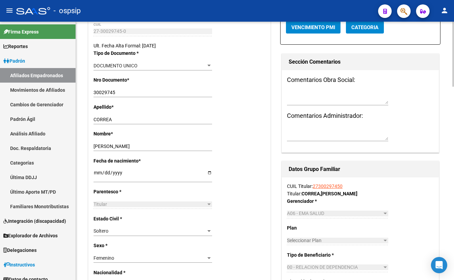
click at [227, 47] on div "Ult. Fecha Alta Formal: [DATE]" at bounding box center [180, 45] width 172 height 7
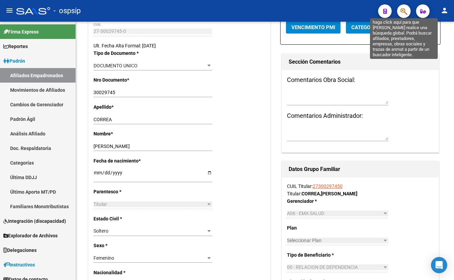
click at [404, 9] on icon "button" at bounding box center [404, 11] width 7 height 8
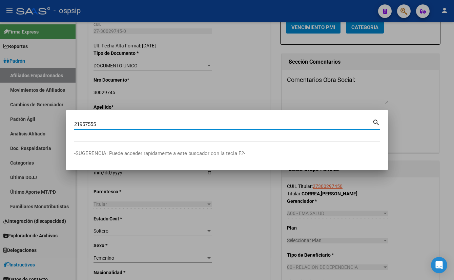
type input "21957555"
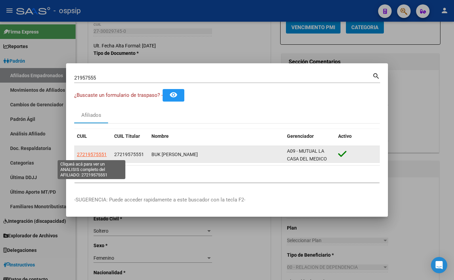
click at [92, 154] on span "27219575551" at bounding box center [92, 154] width 30 height 5
type textarea "27219575551"
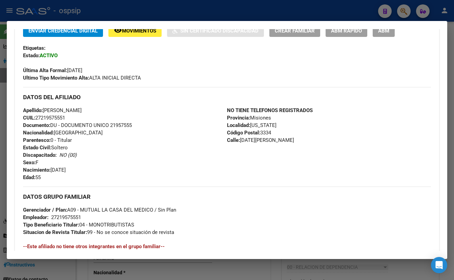
drag, startPoint x: 151, startPoint y: 145, endPoint x: 157, endPoint y: 145, distance: 5.8
click at [151, 145] on div "Apellido: [PERSON_NAME] CUIL: 27219575551 Documento: DU - DOCUMENTO UNICO 21957…" at bounding box center [125, 144] width 204 height 75
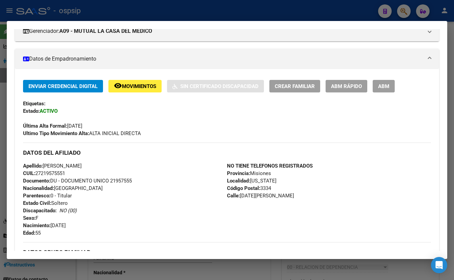
scroll to position [92, 0]
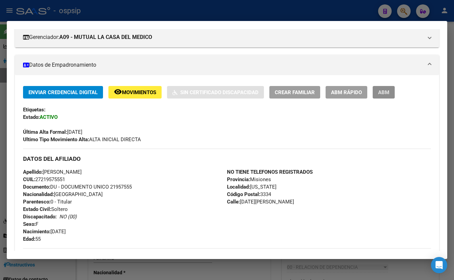
click at [386, 90] on span "ABM" at bounding box center [383, 93] width 11 height 6
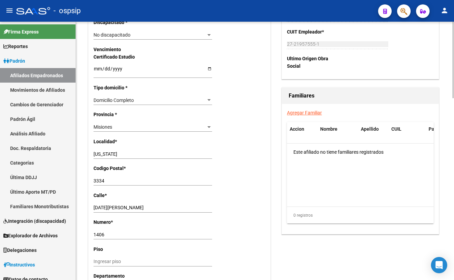
scroll to position [462, 0]
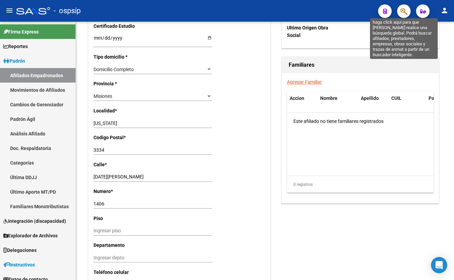
click at [403, 13] on icon "button" at bounding box center [404, 11] width 7 height 8
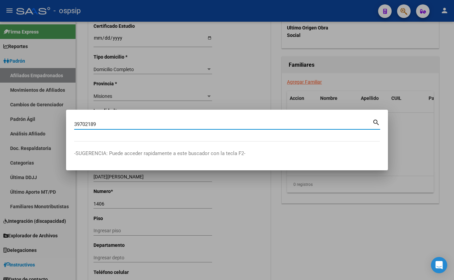
type input "39702189"
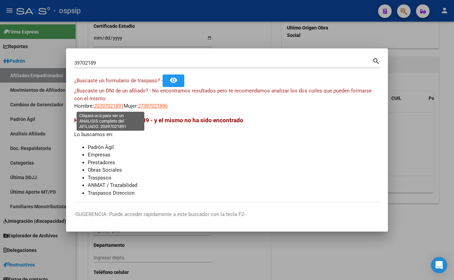
click at [111, 106] on span "20397021891" at bounding box center [109, 106] width 30 height 6
type textarea "20397021891"
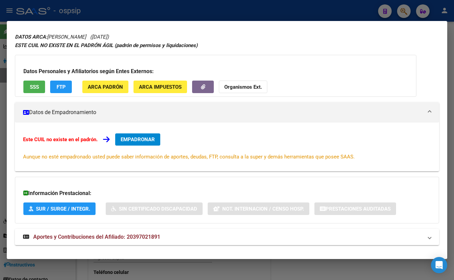
scroll to position [29, 0]
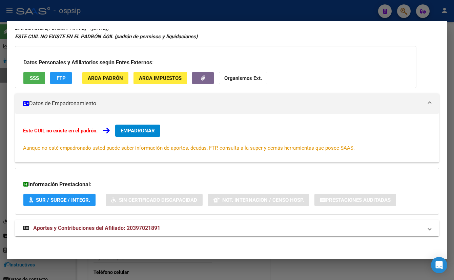
drag, startPoint x: 124, startPoint y: 229, endPoint x: 145, endPoint y: 222, distance: 21.7
click at [124, 231] on strong "Aportes y Contribuciones del Afiliado: 20397021891" at bounding box center [91, 228] width 137 height 8
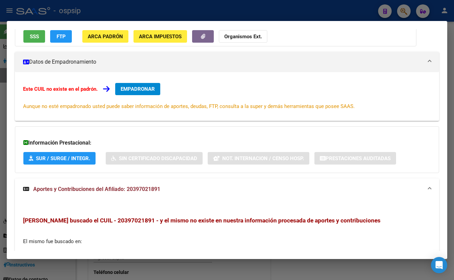
scroll to position [0, 0]
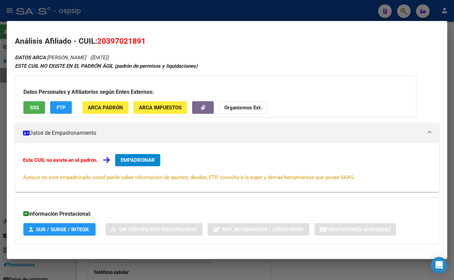
click at [29, 108] on button "SSS" at bounding box center [34, 107] width 22 height 13
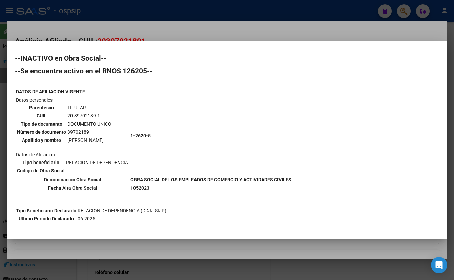
click at [402, 144] on div "--INACTIVO en Obra Social-- --Se encuentra activo en el RNOS 126205-- DATOS DE …" at bounding box center [227, 161] width 424 height 213
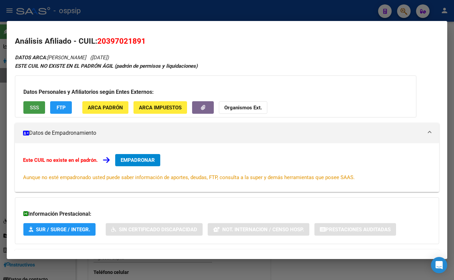
click at [139, 159] on span "EMPADRONAR" at bounding box center [138, 160] width 34 height 6
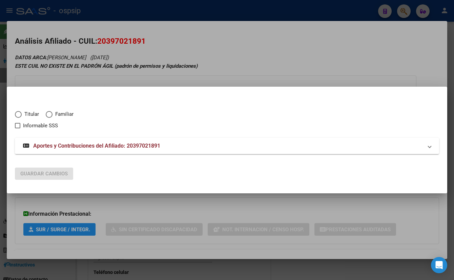
click at [19, 115] on span "Elija una opción" at bounding box center [18, 114] width 7 height 7
click at [19, 115] on input "Titular" at bounding box center [18, 114] width 7 height 7
radio input "true"
checkbox input "true"
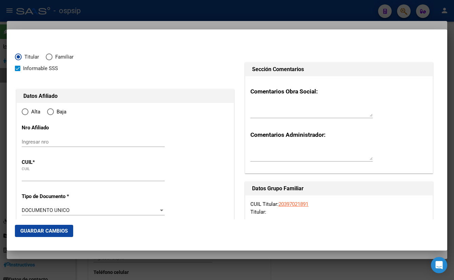
type input "20-39702189-1"
radio input "true"
type input "39702189"
type input "[PERSON_NAME]"
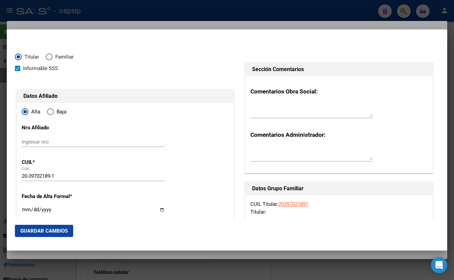
type input "[DATE]"
type input "[GEOGRAPHIC_DATA]"
type input "4200"
type input "[STREET_ADDRESS]"
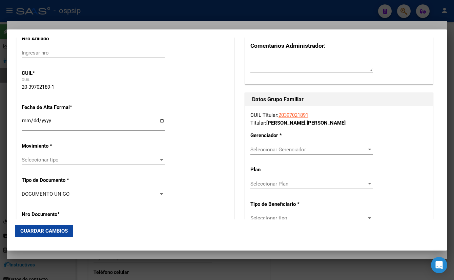
scroll to position [92, 0]
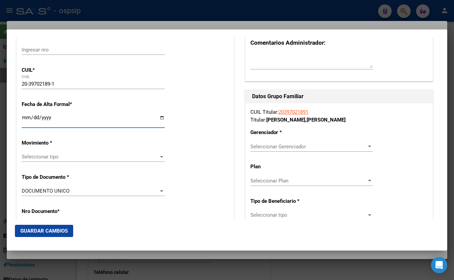
click at [24, 119] on input "Ingresar fecha" at bounding box center [93, 120] width 143 height 11
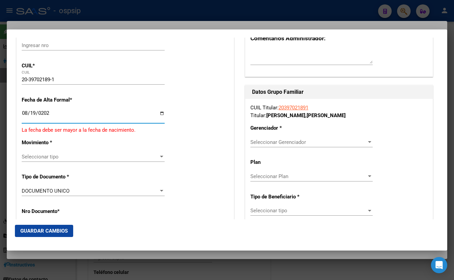
type input "[DATE]"
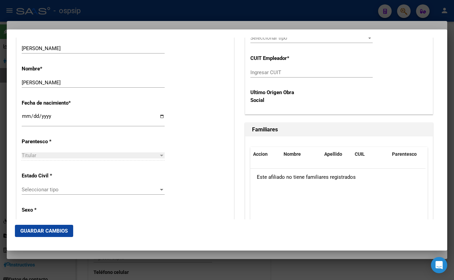
scroll to position [339, 0]
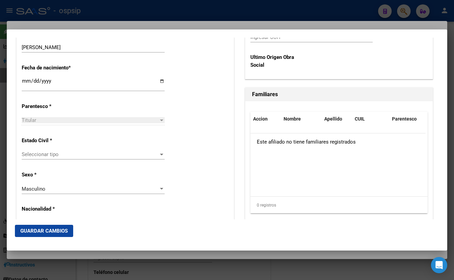
click at [44, 156] on span "Seleccionar tipo" at bounding box center [90, 155] width 137 height 6
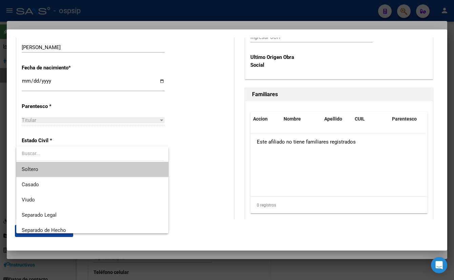
drag, startPoint x: 43, startPoint y: 171, endPoint x: 71, endPoint y: 169, distance: 27.9
click at [43, 171] on span "Soltero" at bounding box center [92, 169] width 141 height 15
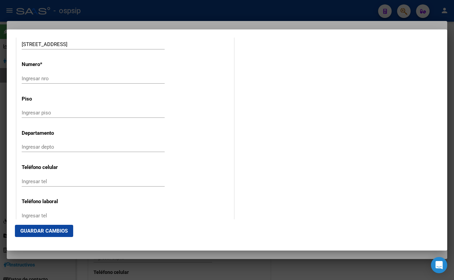
scroll to position [739, 0]
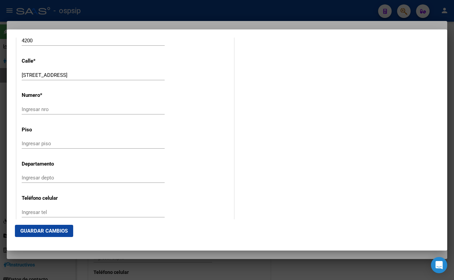
click at [27, 110] on input "Ingresar nro" at bounding box center [93, 109] width 143 height 6
type input "9"
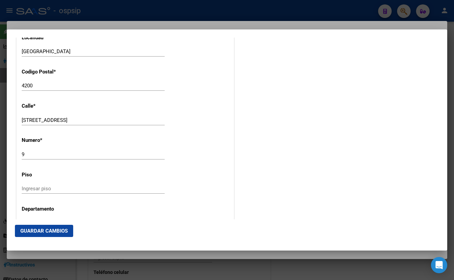
scroll to position [555, 0]
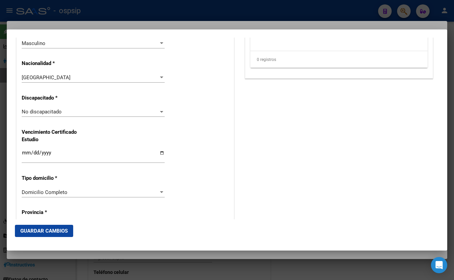
click at [223, 146] on div "Alta Baja Nro Afiliado Ingresar nro CUIL * 20-39702189-1 CUIL ARCA Padrón Fecha…" at bounding box center [125, 102] width 217 height 968
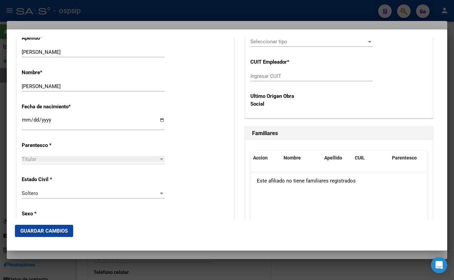
scroll to position [115, 0]
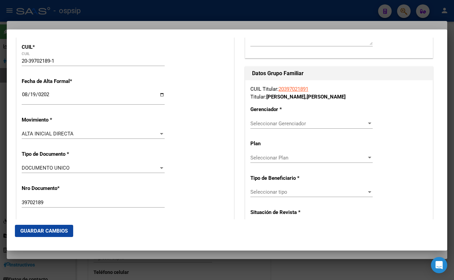
click at [284, 122] on span "Seleccionar Gerenciador" at bounding box center [309, 124] width 116 height 6
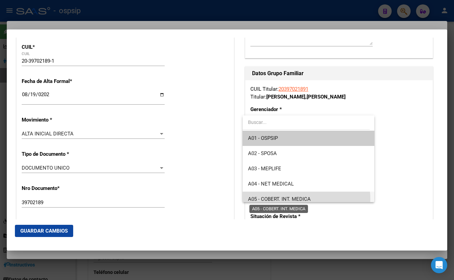
click at [303, 199] on span "A05 - COBERT. INT. MEDICA" at bounding box center [279, 199] width 63 height 6
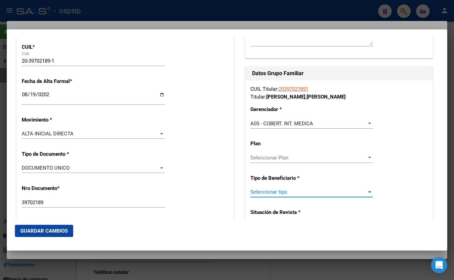
click at [261, 191] on span "Seleccionar tipo" at bounding box center [309, 192] width 116 height 6
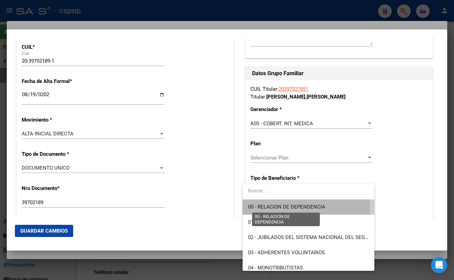
click at [279, 206] on span "00 - RELACION DE DEPENDENCIA" at bounding box center [286, 207] width 77 height 6
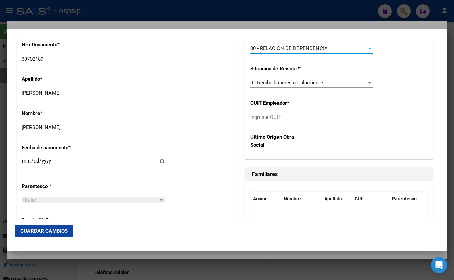
scroll to position [269, 0]
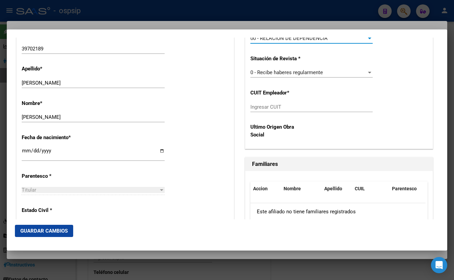
click at [262, 107] on input "Ingresar CUIT" at bounding box center [312, 107] width 122 height 6
click at [143, 42] on div "Nro Documento * 39702189 Ingresar nro" at bounding box center [125, 43] width 207 height 34
click at [264, 106] on input "Ingresar CUIT" at bounding box center [312, 107] width 122 height 6
type input "33-68670658-9"
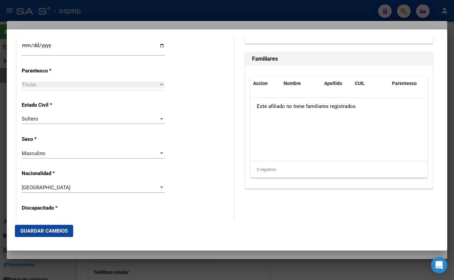
scroll to position [238, 0]
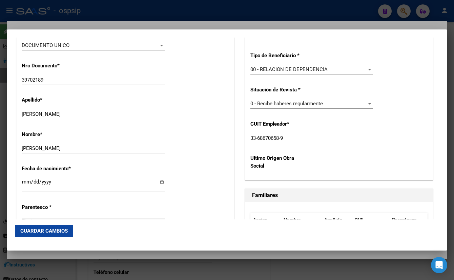
click at [44, 230] on span "Guardar Cambios" at bounding box center [43, 231] width 47 height 6
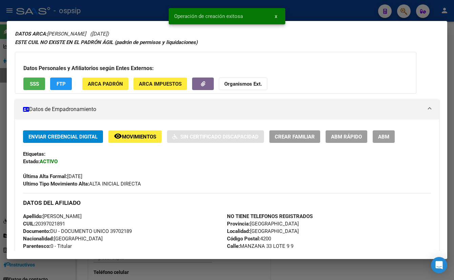
scroll to position [31, 0]
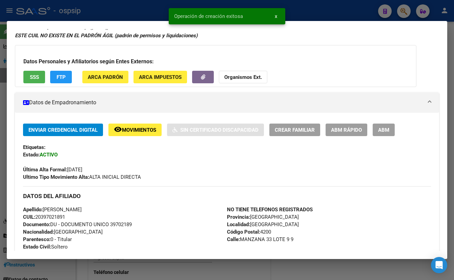
drag, startPoint x: 388, startPoint y: 128, endPoint x: 372, endPoint y: 139, distance: 19.5
click at [387, 128] on span "ABM" at bounding box center [383, 130] width 11 height 6
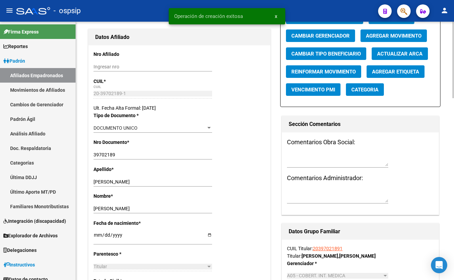
scroll to position [92, 0]
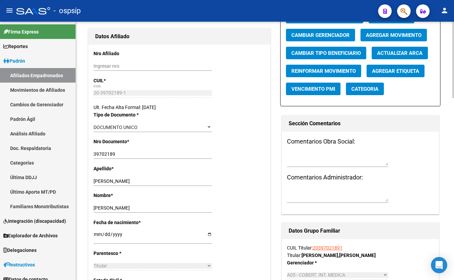
click at [299, 164] on textarea at bounding box center [337, 159] width 101 height 13
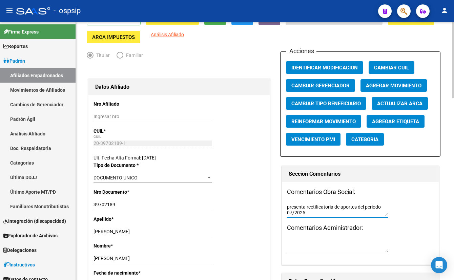
scroll to position [0, 0]
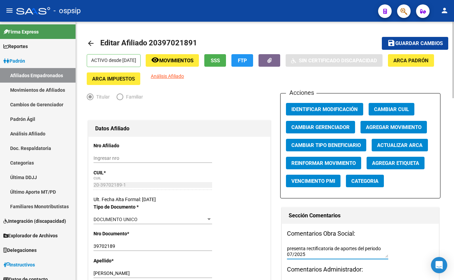
type textarea "presenta rectificatoria de aportes del periodo 07/2025"
click at [404, 42] on span "Guardar cambios" at bounding box center [419, 44] width 47 height 6
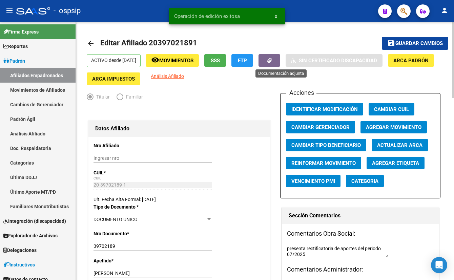
click at [272, 58] on icon "button" at bounding box center [269, 60] width 4 height 5
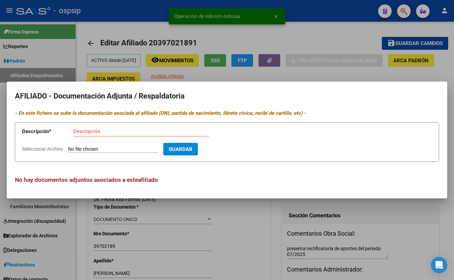
click at [96, 145] on form "Descripción * Descripción Seleccionar Archivo Guardar" at bounding box center [227, 142] width 424 height 40
drag, startPoint x: 98, startPoint y: 155, endPoint x: 97, endPoint y: 149, distance: 5.9
click at [98, 152] on form "Descripción * Descripción Seleccionar Archivo Guardar" at bounding box center [227, 142] width 424 height 40
click at [97, 149] on input "Seleccionar Archivo" at bounding box center [113, 149] width 90 height 6
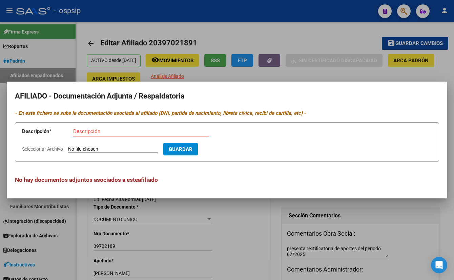
type input "C:\fakepath\Declaración en línea Ver Cuil.aspx.pdf"
click at [88, 132] on input "Descripción" at bounding box center [141, 131] width 136 height 6
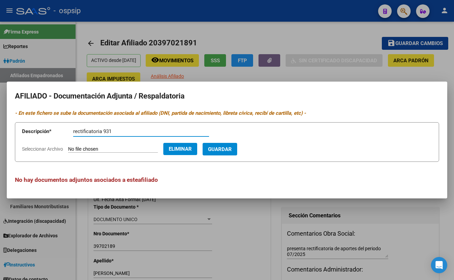
type input "rectificatoria 931"
click at [231, 149] on span "Guardar" at bounding box center [220, 149] width 24 height 6
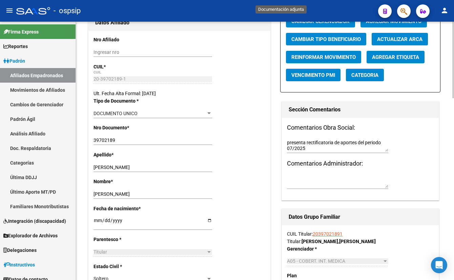
scroll to position [28, 0]
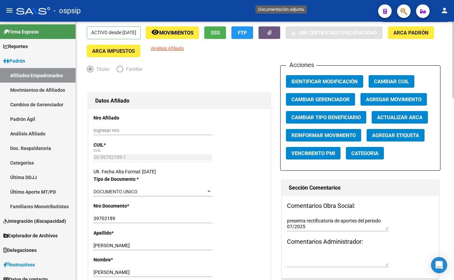
click at [381, 97] on span "Agregar Movimiento" at bounding box center [394, 100] width 56 height 6
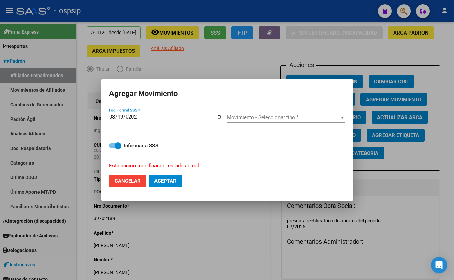
type input "[DATE]"
click at [161, 181] on span "Aceptar" at bounding box center [165, 181] width 22 height 6
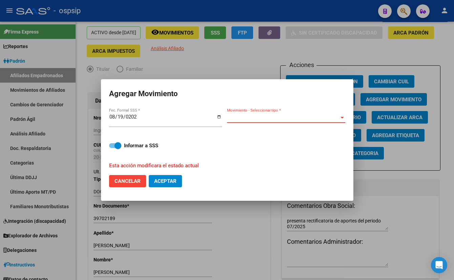
click at [245, 118] on span "Movimiento - Seleccionar tipo *" at bounding box center [283, 118] width 112 height 6
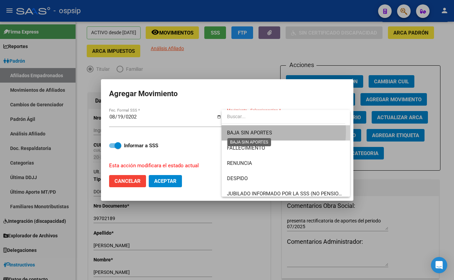
click at [254, 132] on span "BAJA SIN APORTES" at bounding box center [249, 133] width 45 height 6
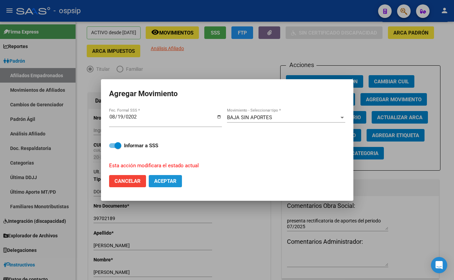
click at [165, 181] on span "Aceptar" at bounding box center [165, 181] width 22 height 6
checkbox input "false"
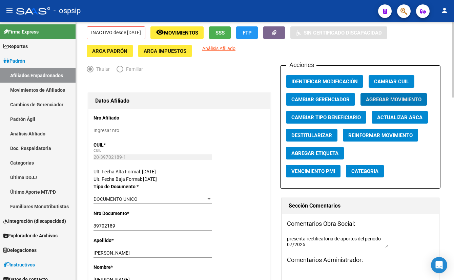
click at [380, 98] on span "Agregar Movimiento" at bounding box center [394, 100] width 56 height 6
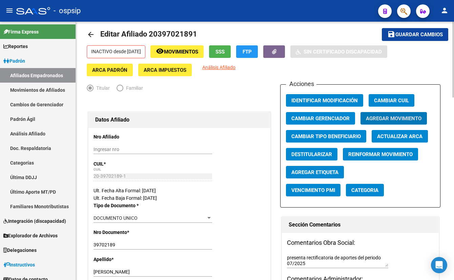
scroll to position [0, 0]
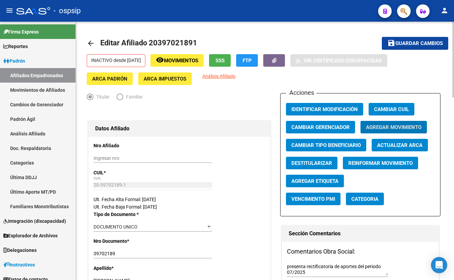
click at [195, 56] on button "remove_red_eye Movimientos" at bounding box center [177, 60] width 53 height 13
click at [389, 124] on span "Agregar Movimiento" at bounding box center [394, 127] width 56 height 6
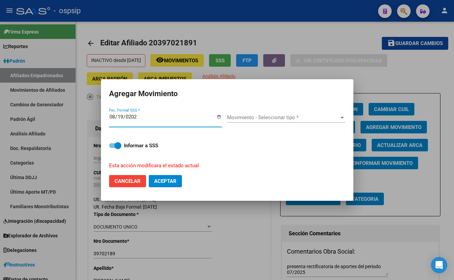
type input "[DATE]"
click at [249, 119] on span "Movimiento - Seleccionar tipo *" at bounding box center [283, 118] width 112 height 6
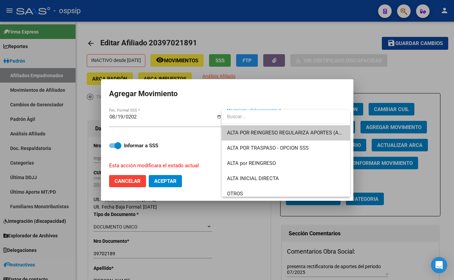
drag, startPoint x: 259, startPoint y: 128, endPoint x: 247, endPoint y: 131, distance: 11.5
click at [259, 128] on span "ALTA POR REINGRESO REGULARIZA APORTES (AFIP)" at bounding box center [286, 132] width 118 height 15
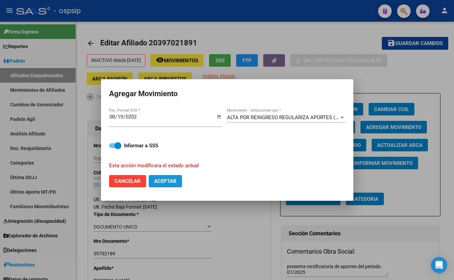
click at [161, 178] on span "Aceptar" at bounding box center [165, 181] width 22 height 6
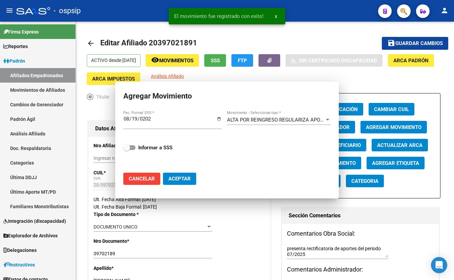
checkbox input "false"
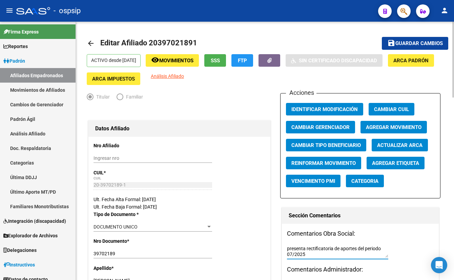
click at [320, 249] on textarea "presenta rectificatoria de aportes del periodo 07/2025" at bounding box center [337, 251] width 101 height 13
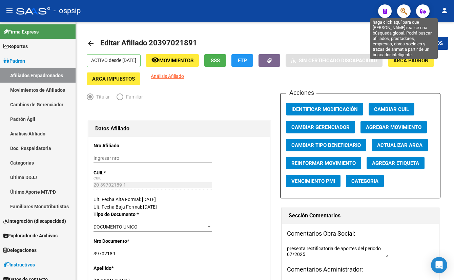
click at [403, 11] on icon "button" at bounding box center [404, 11] width 7 height 8
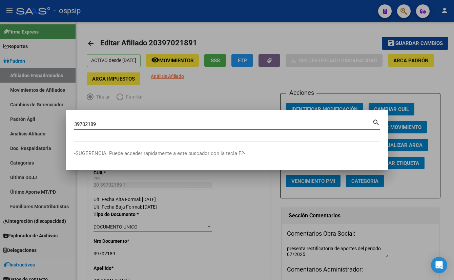
type input "39702189"
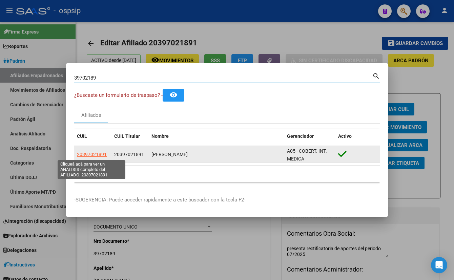
click at [93, 152] on span "20397021891" at bounding box center [92, 154] width 30 height 5
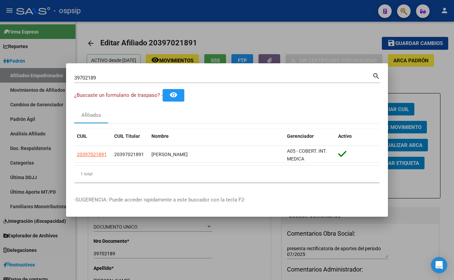
click at [145, 117] on div "Afiliados" at bounding box center [227, 115] width 306 height 16
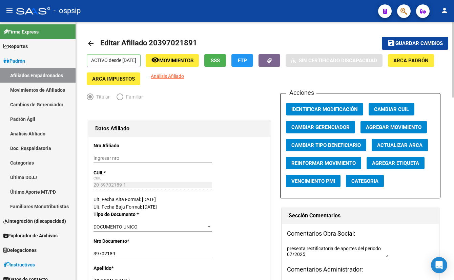
click at [161, 156] on input "Ingresar nro" at bounding box center [153, 159] width 119 height 6
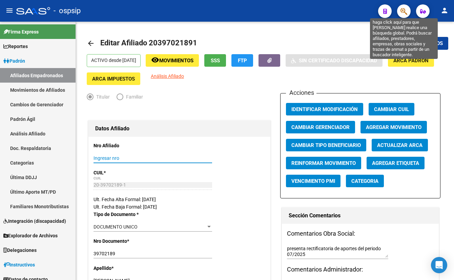
click at [402, 11] on icon "button" at bounding box center [404, 11] width 7 height 8
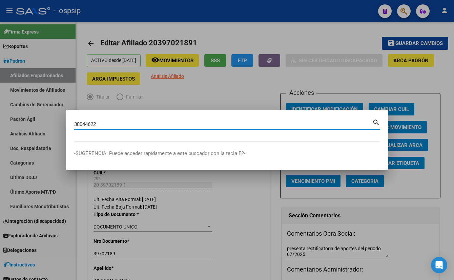
type input "38044622"
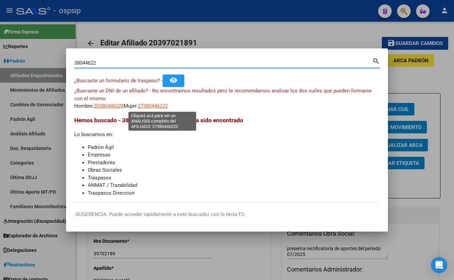
click at [159, 107] on span "27380446222" at bounding box center [153, 106] width 30 height 6
type textarea "27380446222"
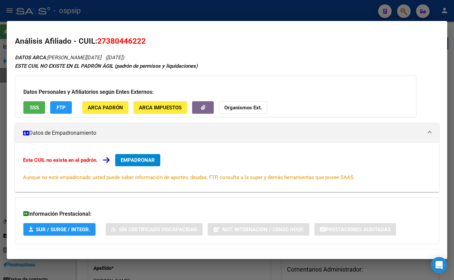
scroll to position [29, 0]
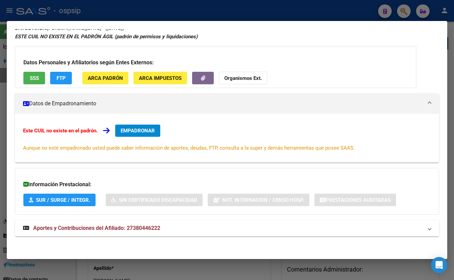
click at [132, 227] on span "Aportes y Contribuciones del Afiliado: 27380446222" at bounding box center [96, 228] width 127 height 6
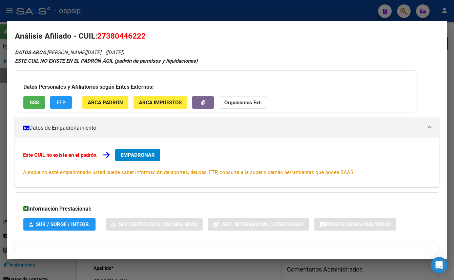
scroll to position [0, 0]
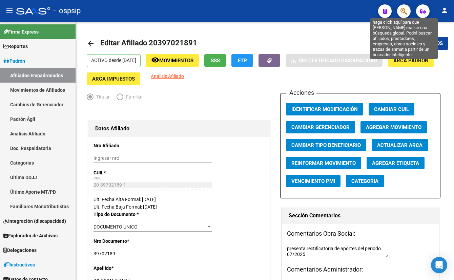
click at [403, 10] on icon "button" at bounding box center [404, 11] width 7 height 8
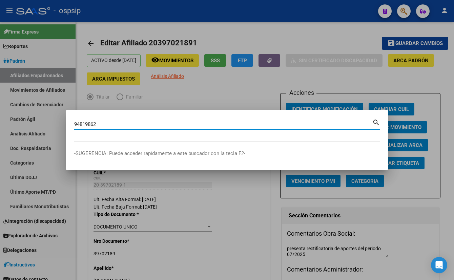
type input "94819862"
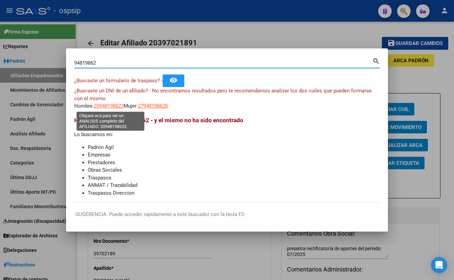
click at [110, 106] on span "20948198623" at bounding box center [109, 106] width 30 height 6
type textarea "20948198623"
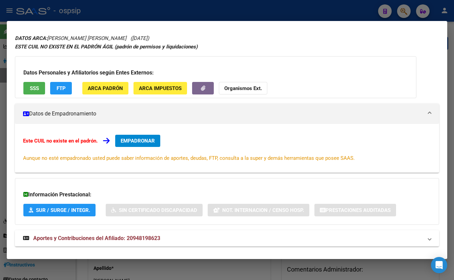
scroll to position [29, 0]
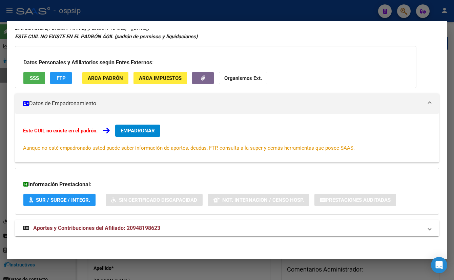
click at [137, 229] on span "Aportes y Contribuciones del Afiliado: 20948198623" at bounding box center [96, 228] width 127 height 6
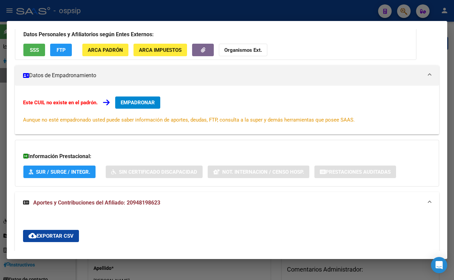
scroll to position [0, 0]
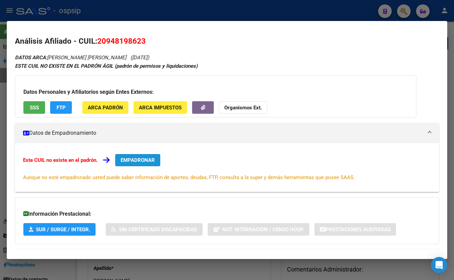
click at [132, 162] on span "EMPADRONAR" at bounding box center [138, 160] width 34 height 6
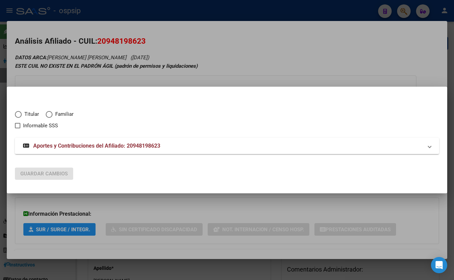
click at [17, 112] on span "Elija una opción" at bounding box center [18, 114] width 7 height 7
click at [17, 112] on input "Titular" at bounding box center [18, 114] width 7 height 7
radio input "true"
checkbox input "true"
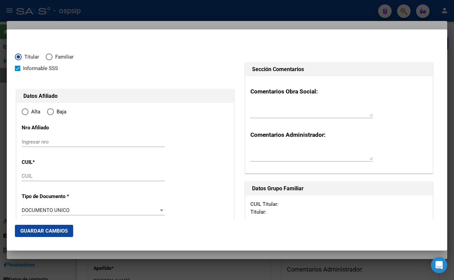
type input "20-94819862-3"
type input "94819862"
type input "[PERSON_NAME]"
type input "[DATE]"
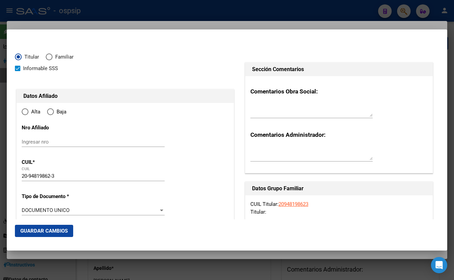
type input "[PERSON_NAME]"
type input "1757"
type input "[PERSON_NAME] G DE [PERSON_NAME]"
type input "3821"
type input "0"
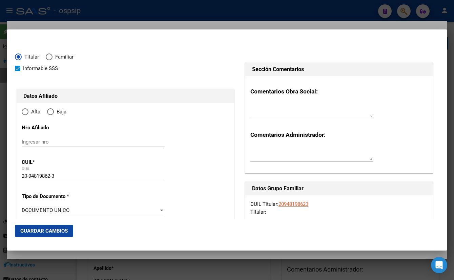
radio input "true"
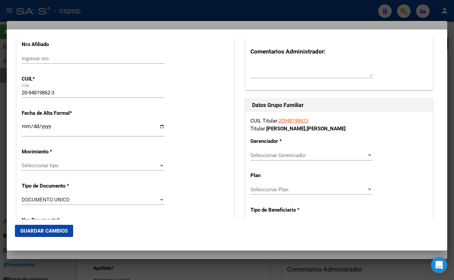
scroll to position [92, 0]
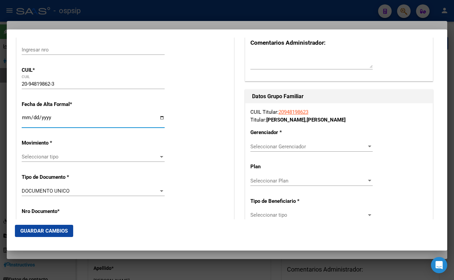
click at [24, 119] on input "Ingresar fecha" at bounding box center [93, 120] width 143 height 11
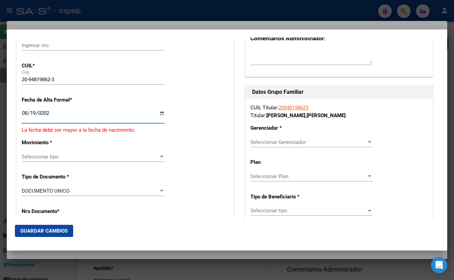
type input "[DATE]"
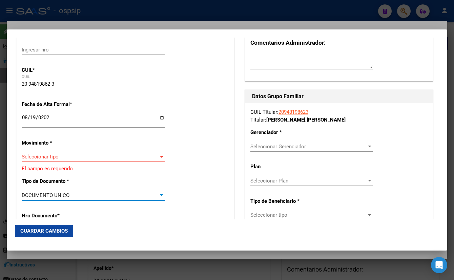
click at [33, 153] on div "Seleccionar tipo Seleccionar tipo" at bounding box center [93, 157] width 143 height 10
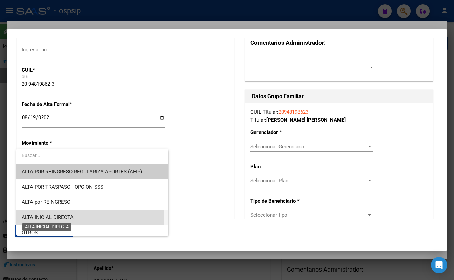
click at [47, 219] on span "ALTA INICIAL DIRECTA" at bounding box center [48, 218] width 52 height 6
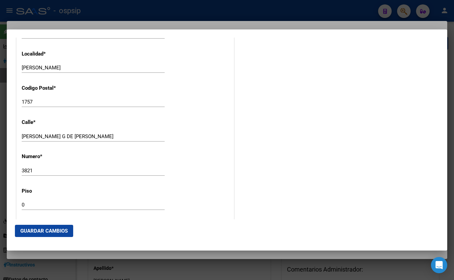
scroll to position [647, 0]
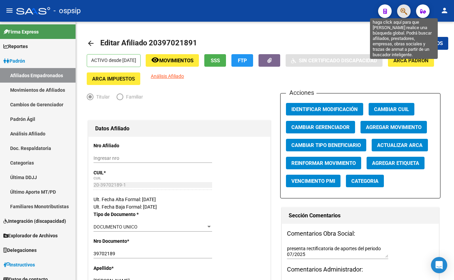
click at [403, 10] on icon "button" at bounding box center [404, 11] width 7 height 8
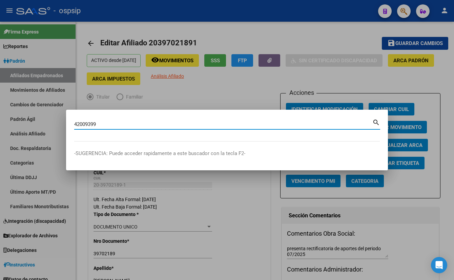
type input "42009399"
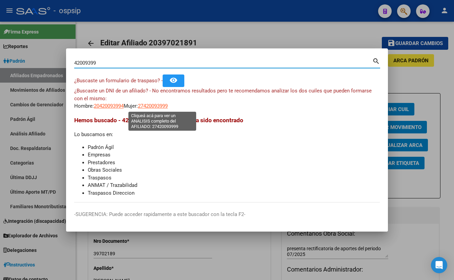
click at [160, 106] on span "27420093999" at bounding box center [153, 106] width 30 height 6
type textarea "27420093999"
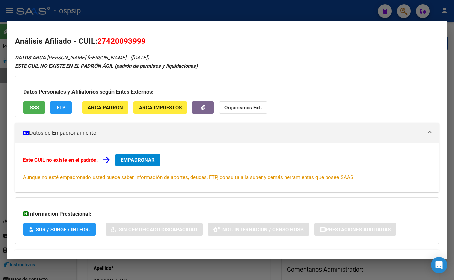
scroll to position [29, 0]
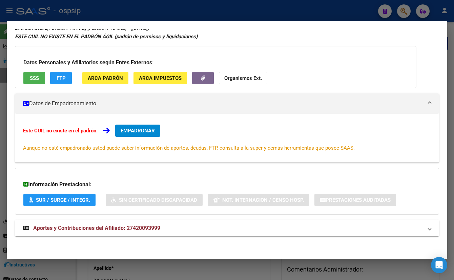
click at [143, 226] on span "Aportes y Contribuciones del Afiliado: 27420093999" at bounding box center [96, 228] width 127 height 6
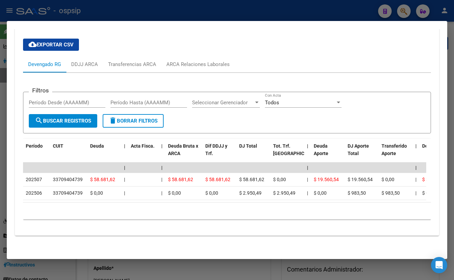
scroll to position [252, 0]
click at [194, 61] on div "ARCA Relaciones Laborales" at bounding box center [197, 64] width 63 height 7
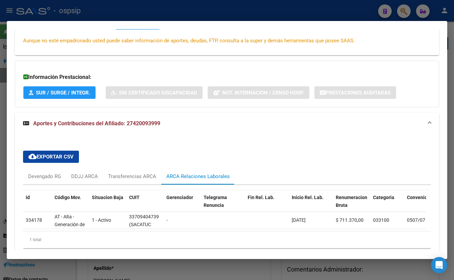
scroll to position [170, 0]
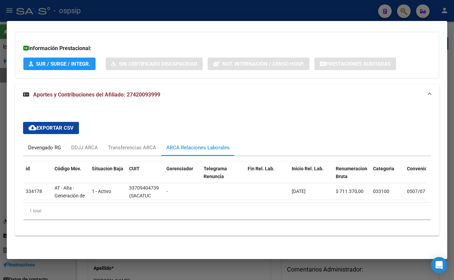
click at [38, 144] on div "Devengado RG" at bounding box center [44, 147] width 33 height 7
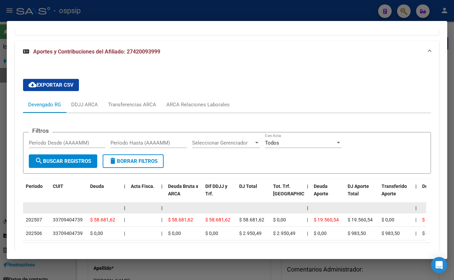
scroll to position [252, 0]
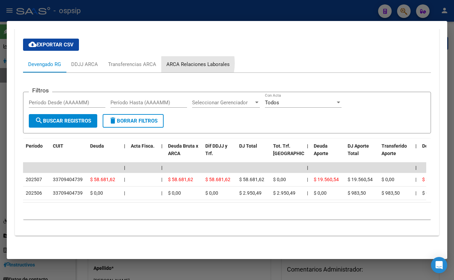
click at [184, 61] on div "ARCA Relaciones Laborales" at bounding box center [197, 64] width 63 height 7
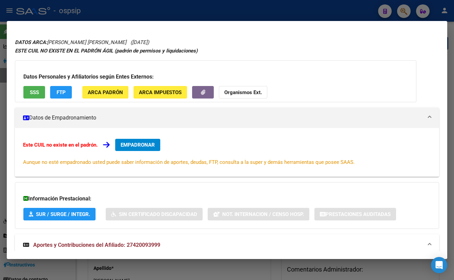
scroll to position [0, 0]
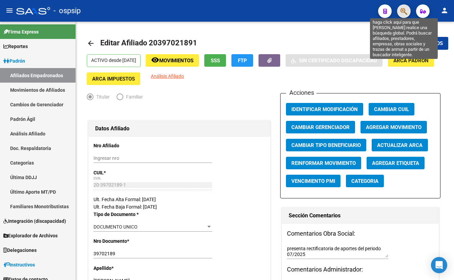
click at [403, 12] on icon "button" at bounding box center [404, 11] width 7 height 8
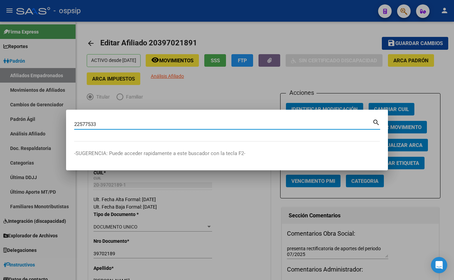
type input "22577533"
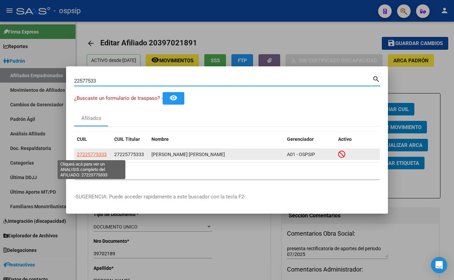
click at [89, 155] on span "27225775333" at bounding box center [92, 154] width 30 height 5
type textarea "27225775333"
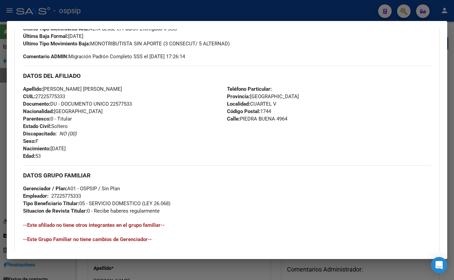
scroll to position [307, 0]
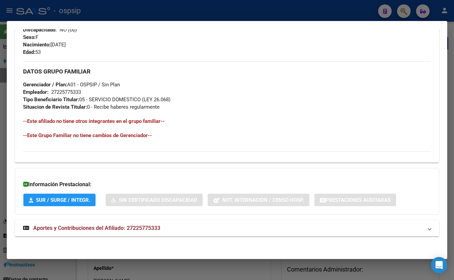
click at [128, 227] on span "Aportes y Contribuciones del Afiliado: 27225775333" at bounding box center [96, 228] width 127 height 6
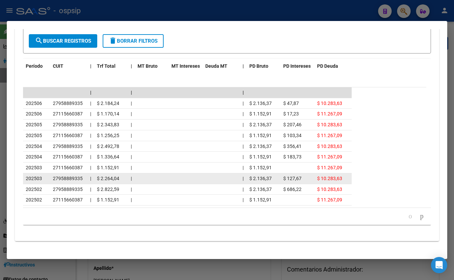
scroll to position [611, 0]
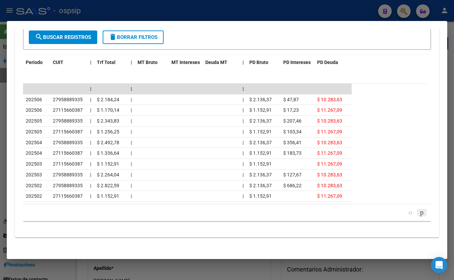
click at [404, 211] on icon "go to next page" at bounding box center [421, 213] width 5 height 8
drag, startPoint x: 400, startPoint y: 210, endPoint x: 390, endPoint y: 218, distance: 13.1
click at [404, 211] on icon "go to previous page" at bounding box center [410, 213] width 5 height 8
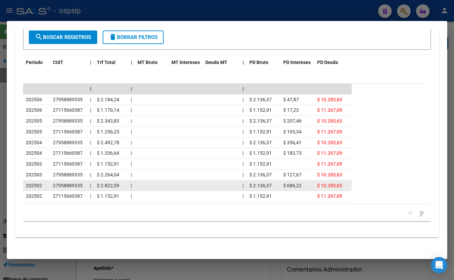
scroll to position [488, 0]
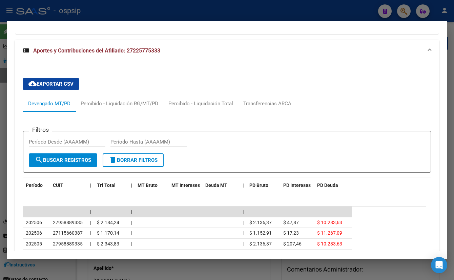
click at [117, 68] on div "cloud_download Exportar CSV Devengado MT/PD Percibido - Liquidación RG/MT/PD Pe…" at bounding box center [227, 211] width 424 height 299
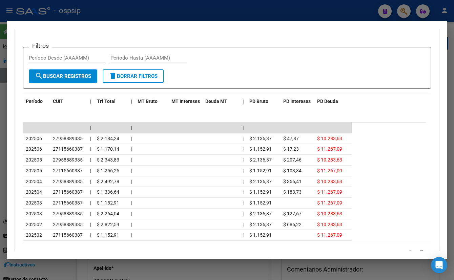
scroll to position [611, 0]
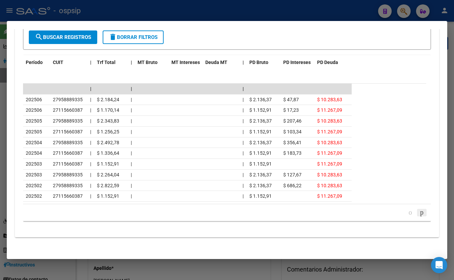
click at [404, 209] on icon "go to next page" at bounding box center [421, 213] width 5 height 8
click at [404, 211] on icon "go to previous page" at bounding box center [410, 213] width 5 height 8
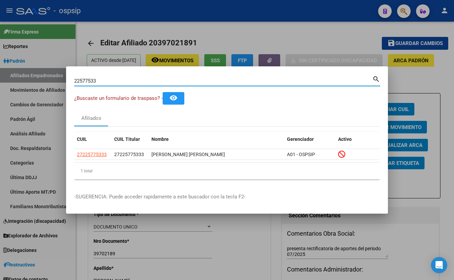
drag, startPoint x: 104, startPoint y: 81, endPoint x: 13, endPoint y: 81, distance: 90.9
click at [13, 81] on div "22577533 Buscar (apellido, dni, cuil, nro traspaso, cuit, obra social) search ¿…" at bounding box center [227, 140] width 454 height 280
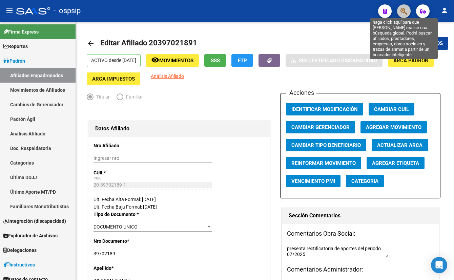
click at [404, 7] on icon "button" at bounding box center [404, 11] width 7 height 8
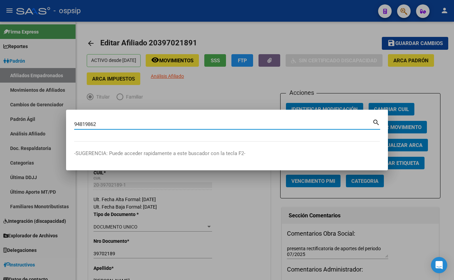
type input "94819862"
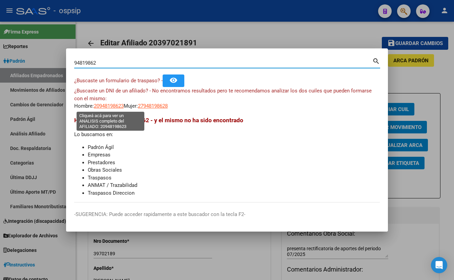
click at [102, 105] on span "20948198623" at bounding box center [109, 106] width 30 height 6
type textarea "20948198623"
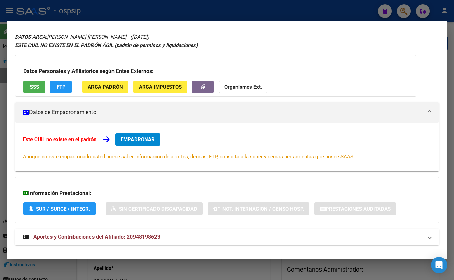
scroll to position [29, 0]
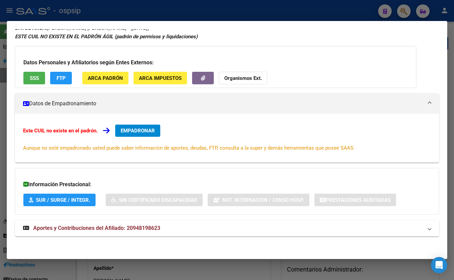
click at [145, 227] on span "Aportes y Contribuciones del Afiliado: 20948198623" at bounding box center [96, 228] width 127 height 6
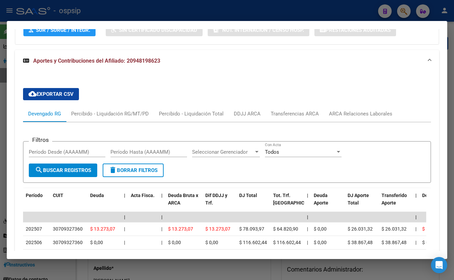
scroll to position [0, 0]
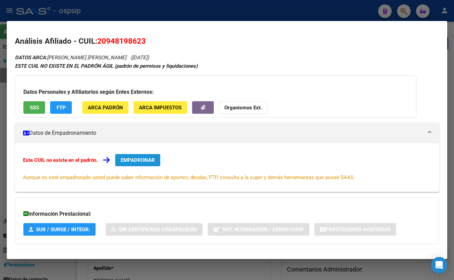
click at [139, 159] on span "EMPADRONAR" at bounding box center [138, 160] width 34 height 6
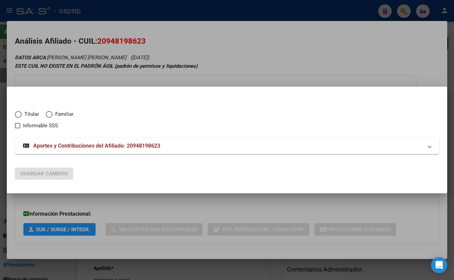
click at [20, 114] on span "Elija una opción" at bounding box center [18, 114] width 7 height 7
click at [20, 114] on input "Titular" at bounding box center [18, 114] width 7 height 7
radio input "true"
checkbox input "true"
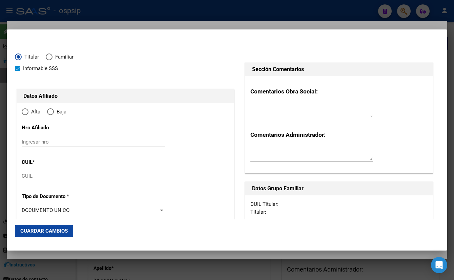
type input "20-94819862-3"
type input "94819862"
type input "[PERSON_NAME]"
type input "[DATE]"
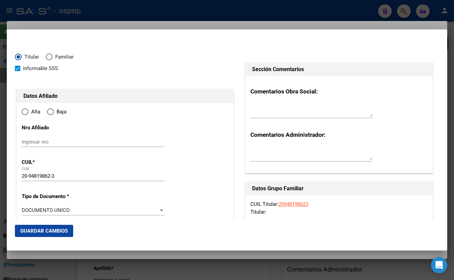
type input "[PERSON_NAME]"
type input "1757"
type input "[PERSON_NAME] G DE [PERSON_NAME]"
type input "3821"
type input "0"
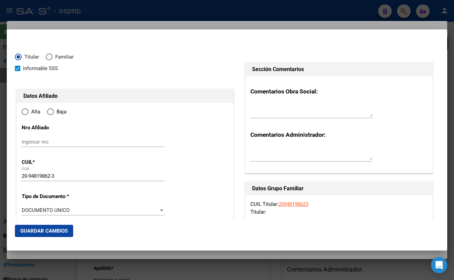
radio input "true"
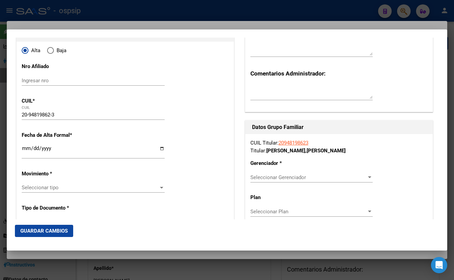
click at [25, 147] on input "Ingresar fecha" at bounding box center [93, 151] width 143 height 11
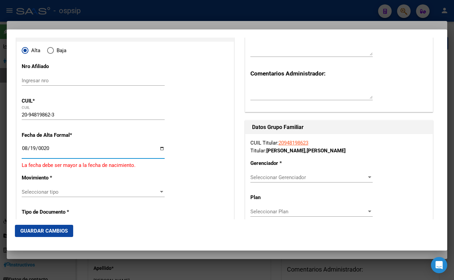
type input "0200-08-19"
type input "[DATE]"
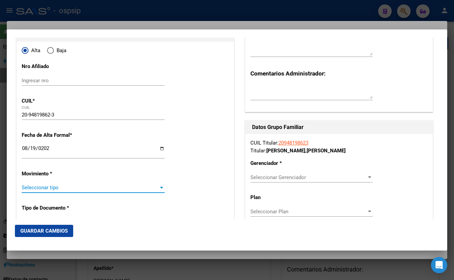
click at [47, 186] on span "Seleccionar tipo" at bounding box center [90, 188] width 137 height 6
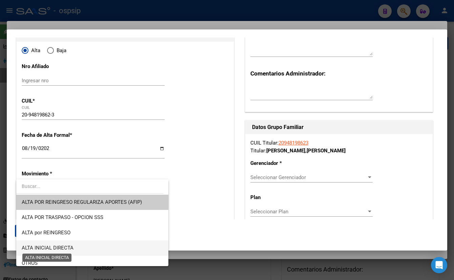
click at [54, 249] on span "ALTA INICIAL DIRECTA" at bounding box center [48, 248] width 52 height 6
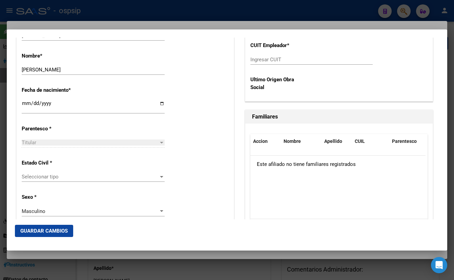
scroll to position [370, 0]
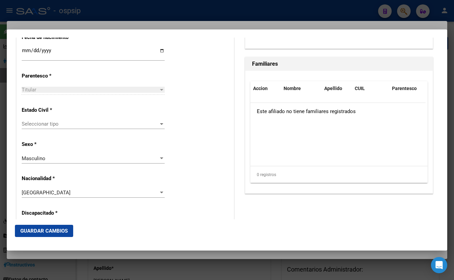
click at [41, 122] on span "Seleccionar tipo" at bounding box center [90, 124] width 137 height 6
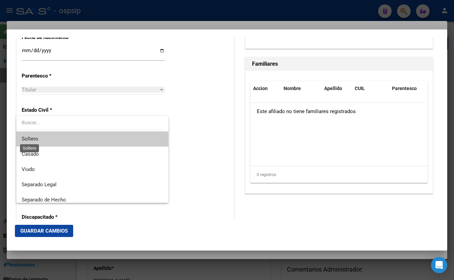
click at [27, 139] on span "Soltero" at bounding box center [30, 139] width 17 height 6
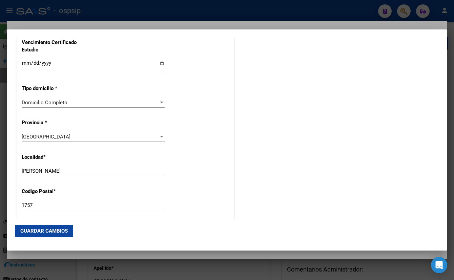
scroll to position [586, 0]
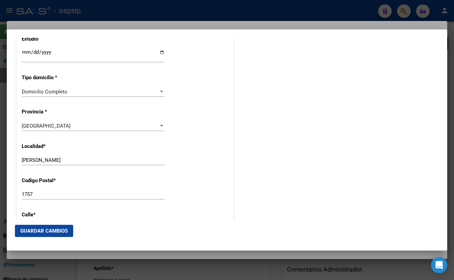
drag, startPoint x: 69, startPoint y: 161, endPoint x: 0, endPoint y: 159, distance: 69.2
click at [0, 159] on div "94819862 Buscar (apellido, dni, cuil, nro traspaso, cuit, obra social) search ¿…" at bounding box center [227, 140] width 454 height 280
type input "san [PERSON_NAME]"
type input "1846"
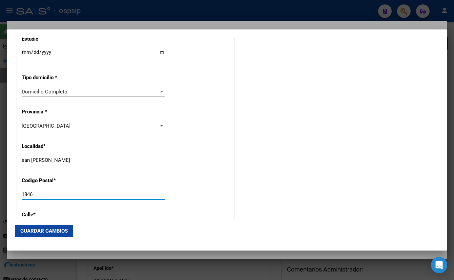
scroll to position [686, 0]
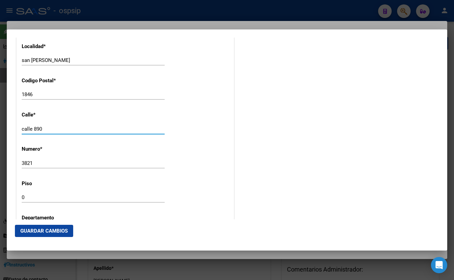
click at [56, 129] on input "calle 890" at bounding box center [93, 129] width 143 height 6
type input "calle 890 esq. 813"
click at [39, 166] on input "3821" at bounding box center [93, 163] width 143 height 6
type input "3"
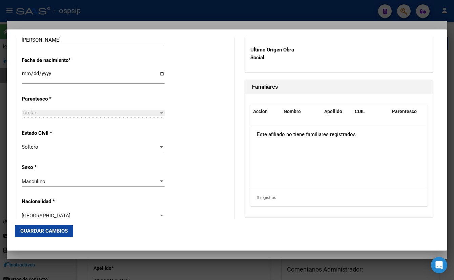
scroll to position [162, 0]
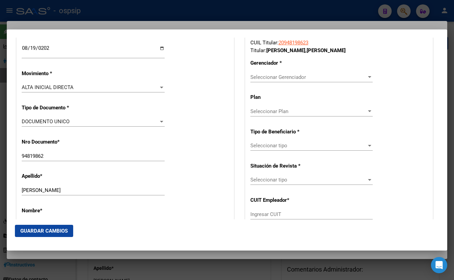
type input "s/n"
click at [275, 74] on span "Seleccionar Gerenciador" at bounding box center [309, 77] width 116 height 6
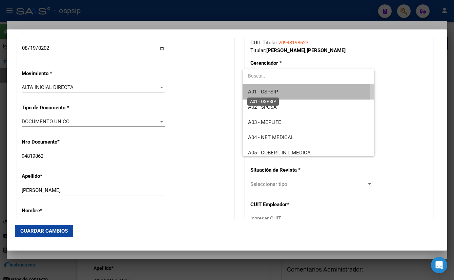
click at [275, 90] on span "A01 - OSPSIP" at bounding box center [263, 92] width 30 height 6
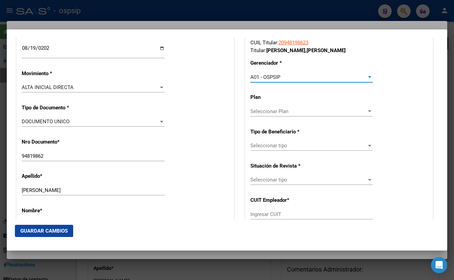
click at [273, 149] on div "Seleccionar tipo Seleccionar tipo" at bounding box center [312, 146] width 122 height 10
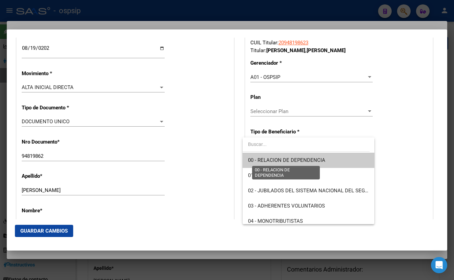
click at [271, 158] on span "00 - RELACION DE DEPENDENCIA" at bounding box center [286, 160] width 77 height 6
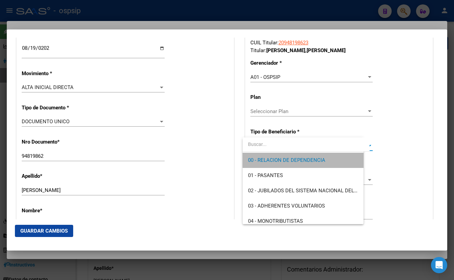
type input "30-70932736-0"
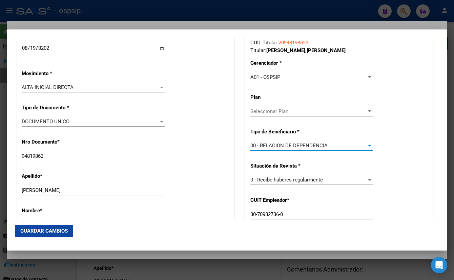
click at [41, 231] on span "Guardar Cambios" at bounding box center [43, 231] width 47 height 6
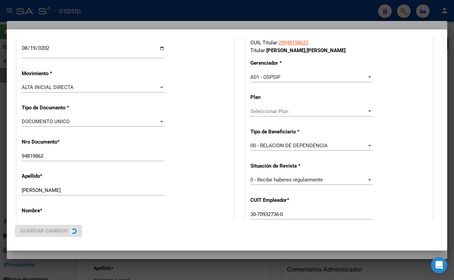
scroll to position [0, 0]
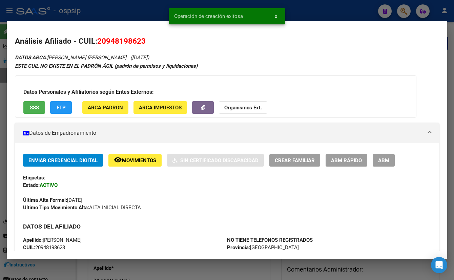
drag, startPoint x: 388, startPoint y: 159, endPoint x: 351, endPoint y: 172, distance: 39.1
click at [388, 159] on span "ABM" at bounding box center [383, 161] width 11 height 6
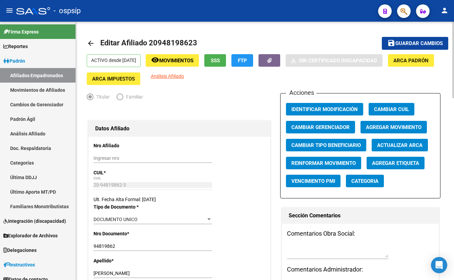
drag, startPoint x: 343, startPoint y: 86, endPoint x: 329, endPoint y: 92, distance: 15.2
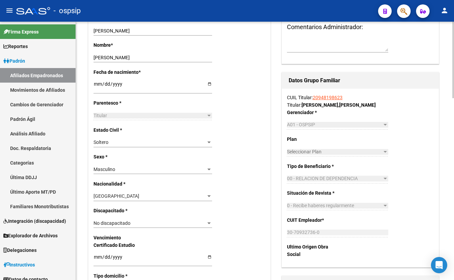
scroll to position [246, 0]
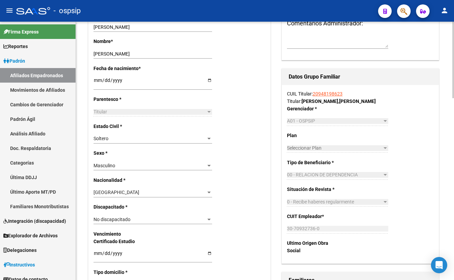
click at [115, 195] on span "[GEOGRAPHIC_DATA]" at bounding box center [117, 192] width 46 height 5
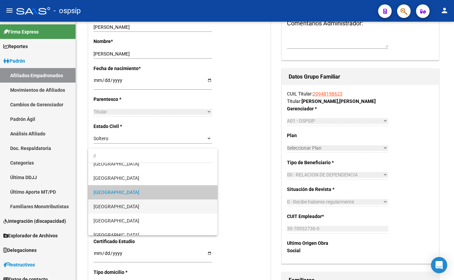
scroll to position [0, 0]
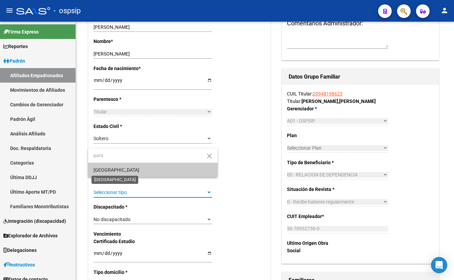
type input "para"
click at [115, 171] on span "[GEOGRAPHIC_DATA]" at bounding box center [117, 169] width 46 height 5
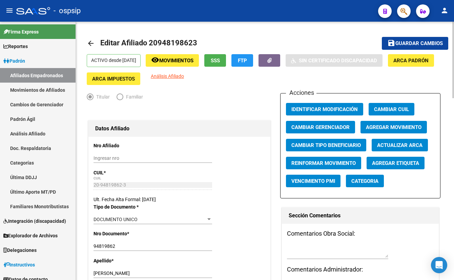
click at [404, 41] on span "Guardar cambios" at bounding box center [419, 44] width 47 height 6
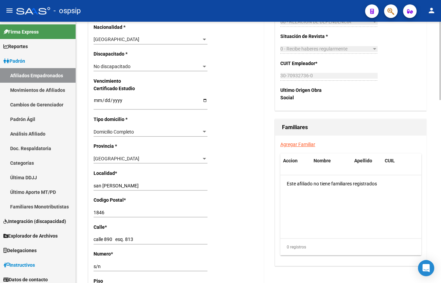
scroll to position [400, 0]
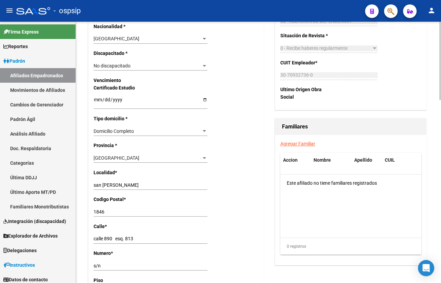
click at [299, 141] on link "Agregar Familiar" at bounding box center [297, 143] width 35 height 5
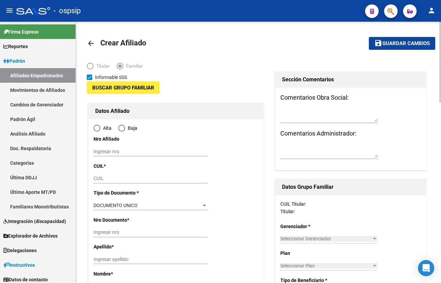
type input "30-70932736-0"
type input "san [PERSON_NAME]"
type input "1846"
type input "calle 890 esq. 813"
type input "s/n"
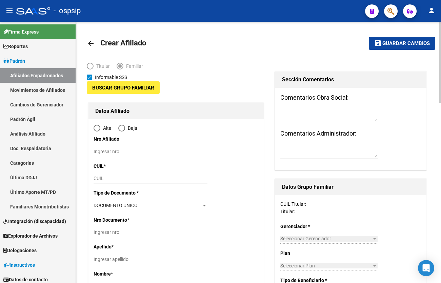
type input "0"
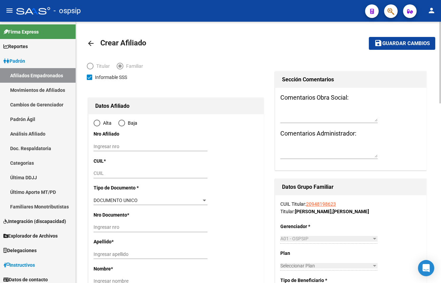
radio input "true"
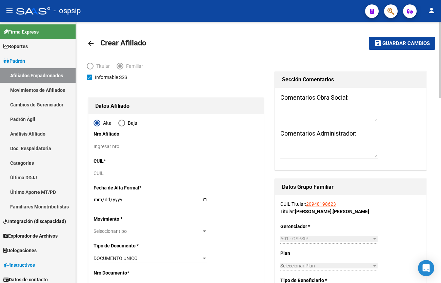
type input "30-70932736-0"
click at [101, 174] on input "CUIL" at bounding box center [151, 174] width 114 height 6
click at [101, 169] on div "CUIL" at bounding box center [151, 173] width 114 height 9
type input "27-53282124-5"
type input "53282124"
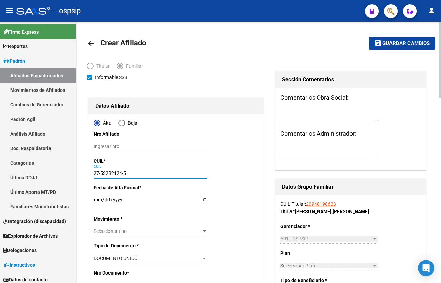
type input "[PERSON_NAME]"
type input "[DATE]"
type input "[PERSON_NAME]"
type input "1757"
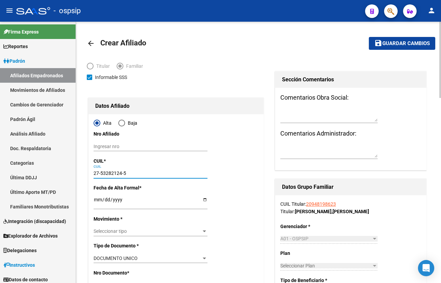
type input "ZEQUEIRA"
type input "3821"
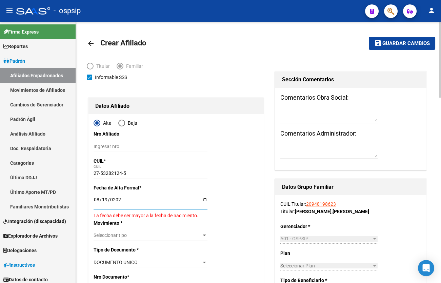
type input "[DATE]"
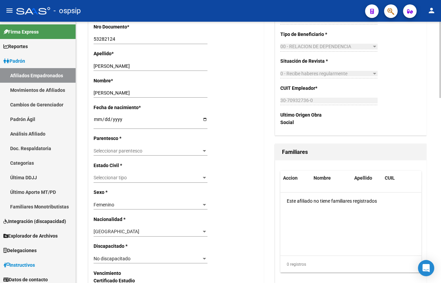
scroll to position [246, 0]
click at [125, 151] on span "Seleccionar parentesco" at bounding box center [148, 151] width 108 height 6
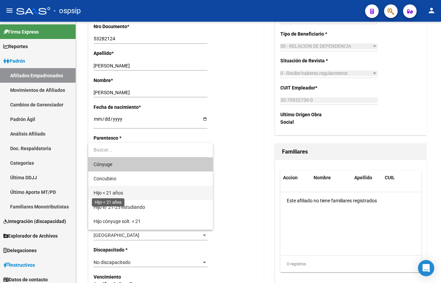
click at [116, 193] on span "Hijo < 21 años" at bounding box center [108, 192] width 29 height 5
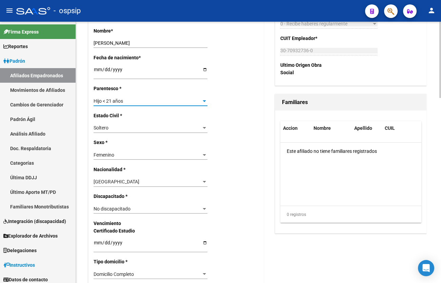
scroll to position [308, 0]
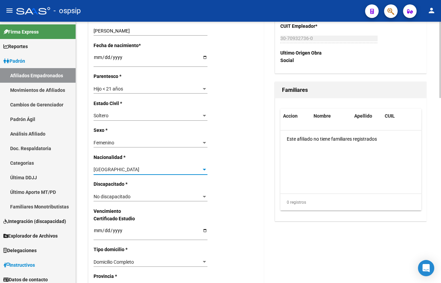
click at [114, 167] on span "[GEOGRAPHIC_DATA]" at bounding box center [117, 169] width 46 height 5
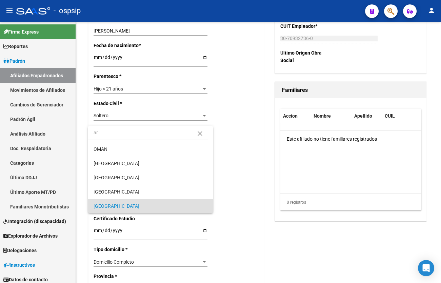
scroll to position [0, 0]
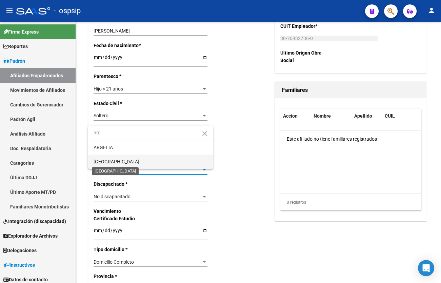
type input "arg"
click at [111, 160] on span "[GEOGRAPHIC_DATA]" at bounding box center [117, 161] width 46 height 5
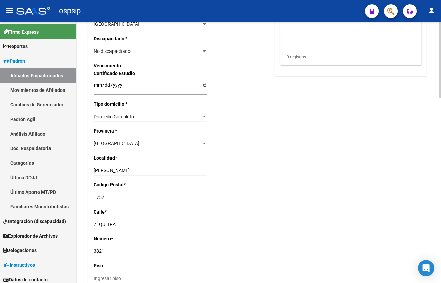
scroll to position [493, 0]
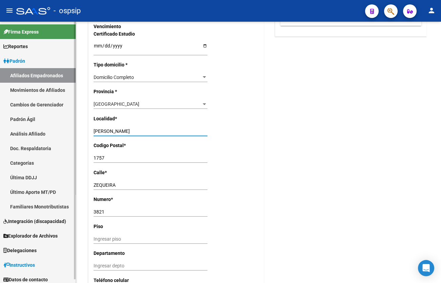
drag, startPoint x: 136, startPoint y: 132, endPoint x: 57, endPoint y: 133, distance: 79.0
click at [57, 132] on mat-sidenav-container "Firma Express Reportes Padrón Traspasos x O.S. Traspasos x Gerenciador Traspaso…" at bounding box center [220, 152] width 441 height 261
type input "SAN [PERSON_NAME]"
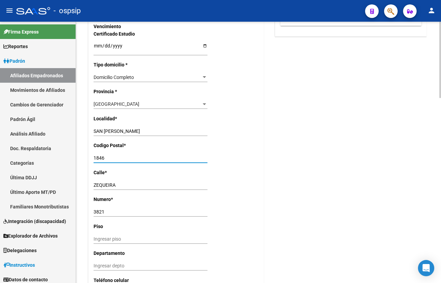
type input "1846"
type input "CALLE 890 ESQ. 813"
type input "S/N"
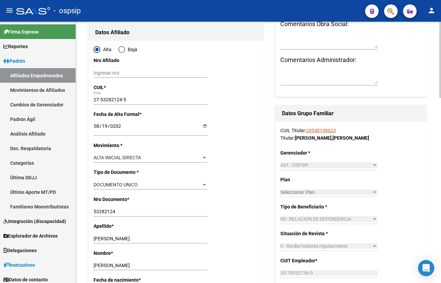
scroll to position [0, 0]
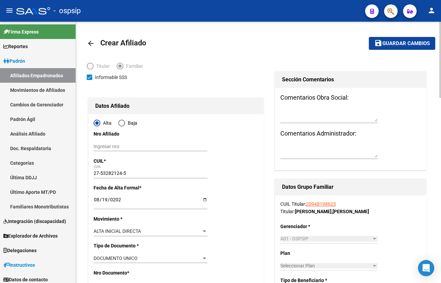
click at [394, 43] on span "Guardar cambios" at bounding box center [405, 44] width 47 height 6
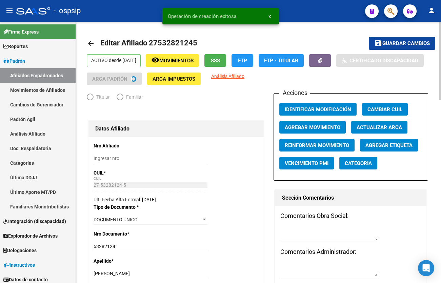
radio input "true"
type input "30-70932736-0"
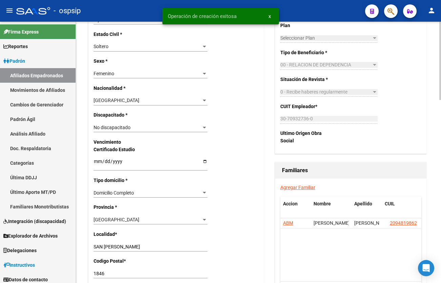
scroll to position [339, 0]
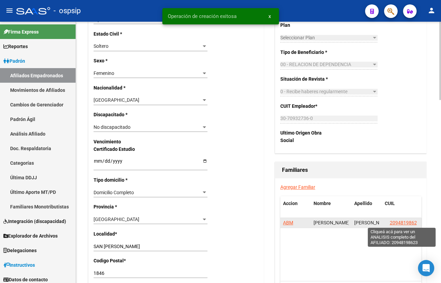
click at [398, 222] on span "20948198623" at bounding box center [405, 222] width 30 height 5
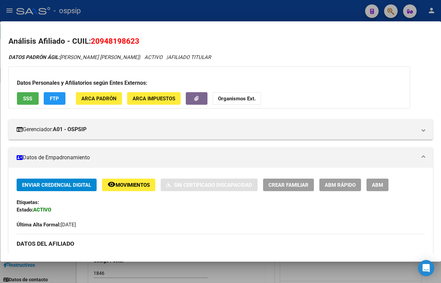
drag, startPoint x: 287, startPoint y: 211, endPoint x: 294, endPoint y: 211, distance: 6.8
click at [287, 211] on div "Enviar Credencial Digital remove_red_eye Movimientos Sin Certificado Discapacid…" at bounding box center [221, 204] width 408 height 50
click at [378, 182] on span "ABM" at bounding box center [377, 185] width 11 height 6
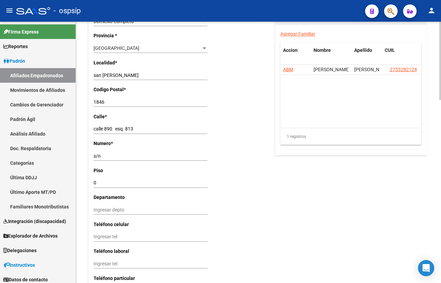
scroll to position [611, 0]
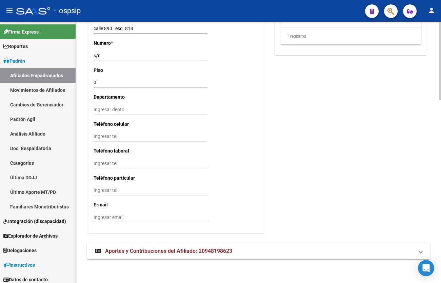
drag, startPoint x: 134, startPoint y: 247, endPoint x: 149, endPoint y: 240, distance: 16.5
click at [134, 248] on span "Aportes y Contribuciones del Afiliado: 20948198623" at bounding box center [168, 251] width 127 height 6
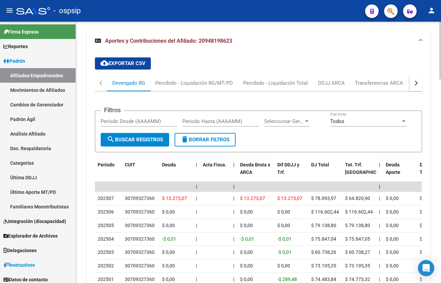
scroll to position [826, 0]
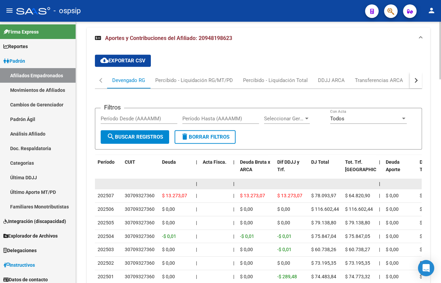
drag, startPoint x: 126, startPoint y: 173, endPoint x: 221, endPoint y: 187, distance: 95.6
click at [127, 173] on datatable-header-cell "CUIT" at bounding box center [140, 170] width 37 height 30
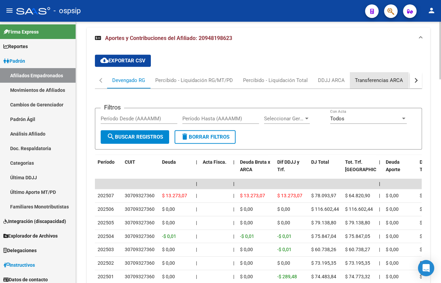
click at [383, 79] on div "Transferencias ARCA" at bounding box center [379, 80] width 48 height 7
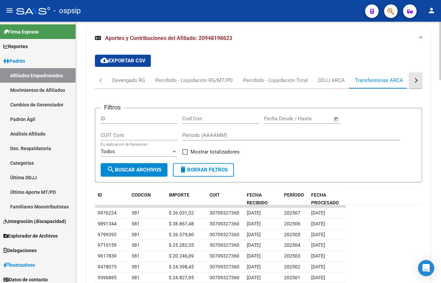
click at [404, 80] on button "button" at bounding box center [416, 80] width 12 height 16
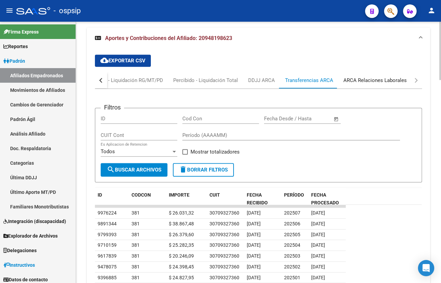
click at [385, 80] on div "ARCA Relaciones Laborales" at bounding box center [374, 80] width 63 height 7
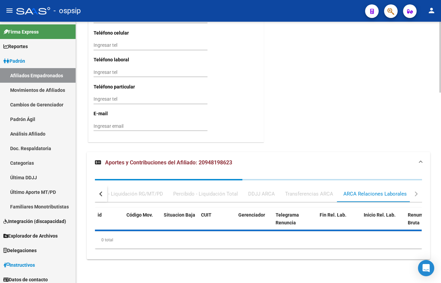
scroll to position [735, 0]
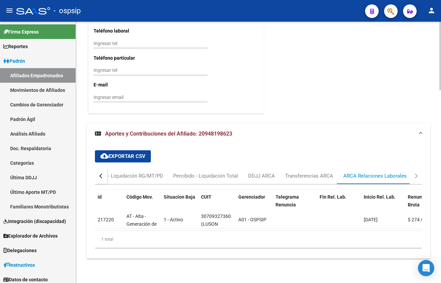
drag, startPoint x: 148, startPoint y: 115, endPoint x: 197, endPoint y: 125, distance: 49.8
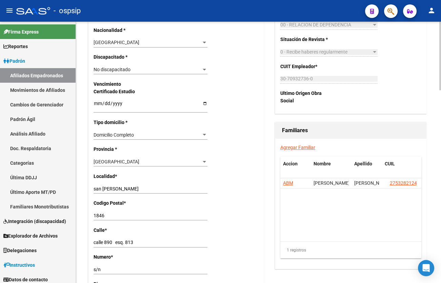
scroll to position [396, 0]
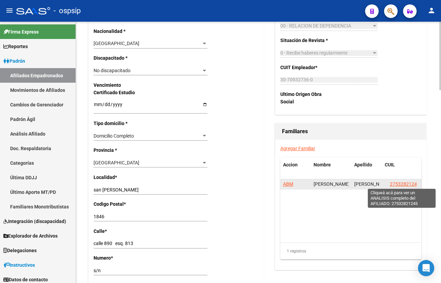
click at [396, 183] on span "27532821245" at bounding box center [405, 183] width 30 height 5
type textarea "27532821245"
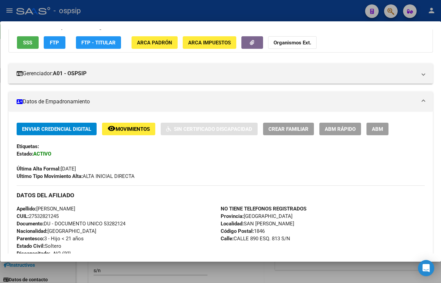
scroll to position [154, 0]
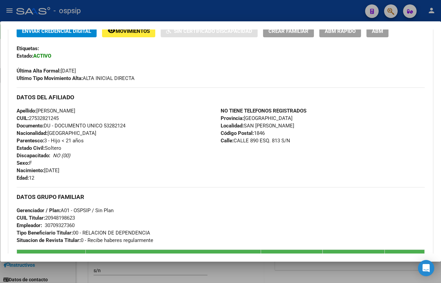
click at [133, 152] on div "Apellido: [PERSON_NAME]: 27532821245 Documento: DU - DOCUMENTO UNICO 53282124 N…" at bounding box center [119, 144] width 204 height 75
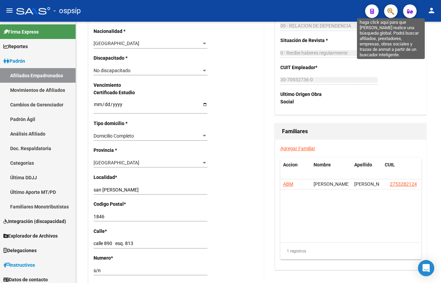
click at [390, 10] on icon "button" at bounding box center [391, 11] width 7 height 8
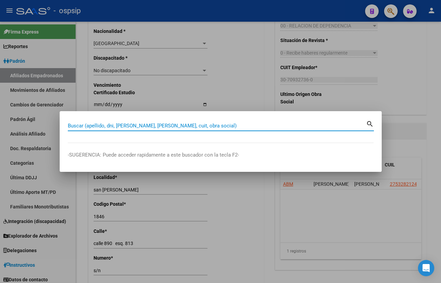
click at [73, 128] on input "Buscar (apellido, dni, [PERSON_NAME], [PERSON_NAME], cuit, obra social)" at bounding box center [217, 126] width 298 height 6
type input "42746733"
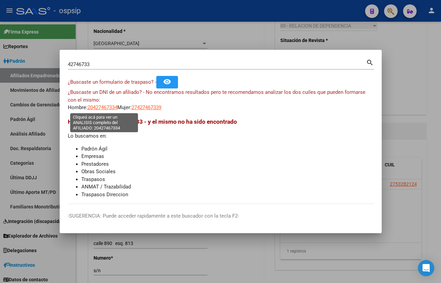
click at [98, 109] on span "20427467334" at bounding box center [102, 107] width 30 height 6
type textarea "20427467334"
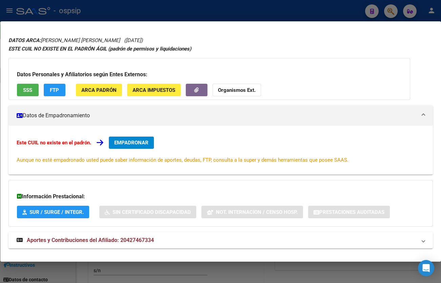
scroll to position [27, 0]
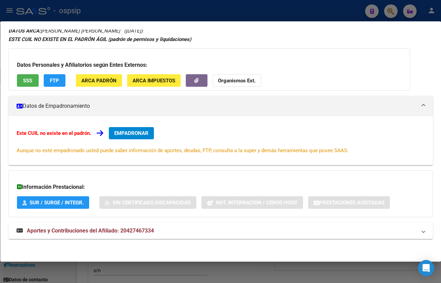
click at [132, 231] on span "Aportes y Contribuciones del Afiliado: 20427467334" at bounding box center [90, 230] width 127 height 6
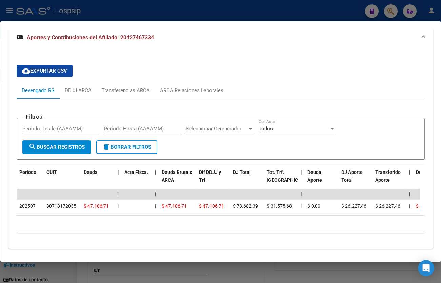
scroll to position [237, 0]
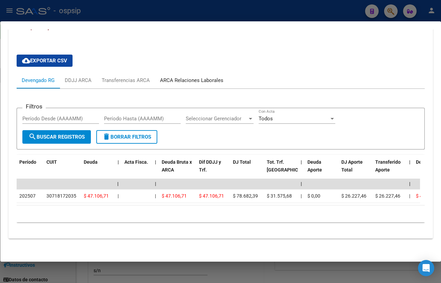
click at [190, 77] on div "ARCA Relaciones Laborales" at bounding box center [191, 80] width 63 height 7
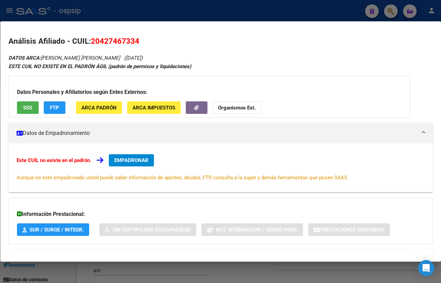
scroll to position [0, 0]
drag, startPoint x: 92, startPoint y: 42, endPoint x: 154, endPoint y: 42, distance: 61.4
click at [154, 42] on h2 "Análisis Afiliado - CUIL: 20427467334" at bounding box center [220, 42] width 424 height 12
copy span "20427467334"
click at [221, 151] on div "Este CUIL no existe en el padrón. EMPADRONAR Aunque no esté empadronado usted p…" at bounding box center [220, 167] width 424 height 49
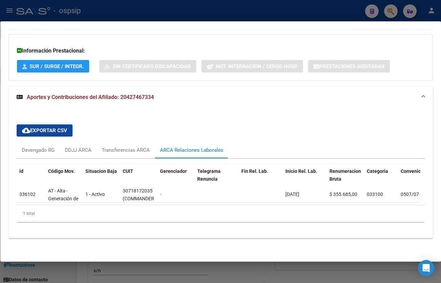
scroll to position [167, 0]
click at [40, 146] on div "Devengado RG" at bounding box center [38, 149] width 33 height 7
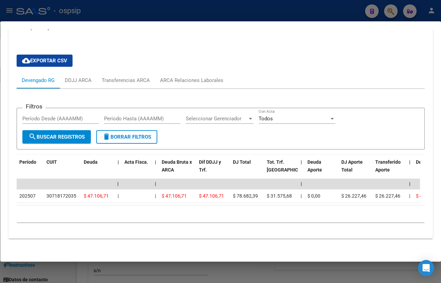
scroll to position [237, 0]
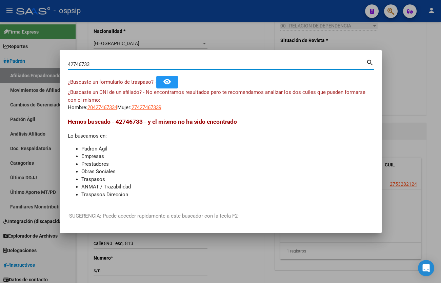
drag, startPoint x: 97, startPoint y: 66, endPoint x: 49, endPoint y: 65, distance: 47.1
click at [49, 65] on div "42746733 Buscar (apellido, dni, cuil, nro traspaso, cuit, obra social) search ¿…" at bounding box center [220, 141] width 441 height 283
type input "18198893"
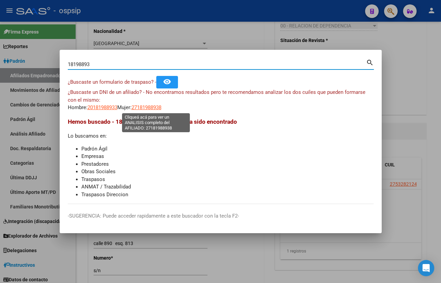
click at [156, 107] on span "27181988938" at bounding box center [147, 107] width 30 height 6
type textarea "27181988938"
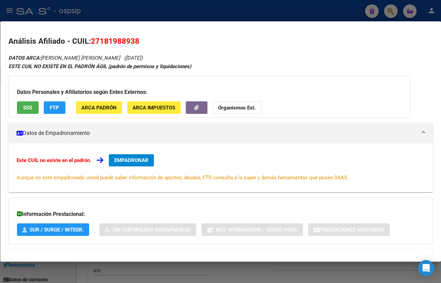
scroll to position [27, 0]
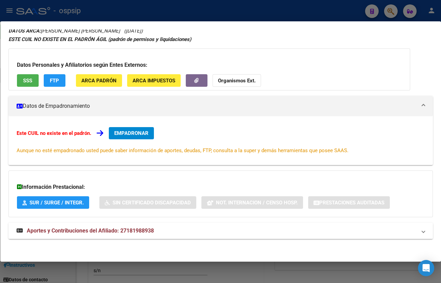
click at [142, 234] on strong "Aportes y Contribuciones del Afiliado: 27181988938" at bounding box center [85, 231] width 137 height 8
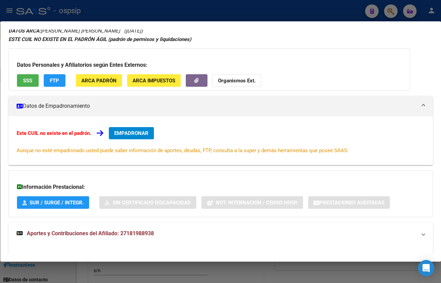
click at [143, 231] on span "Aportes y Contribuciones del Afiliado: 27181988938" at bounding box center [90, 233] width 127 height 6
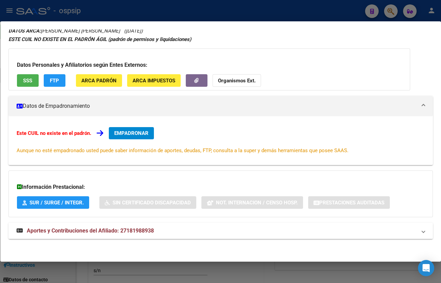
click at [133, 228] on span "Aportes y Contribuciones del Afiliado: 27181988938" at bounding box center [90, 230] width 127 height 6
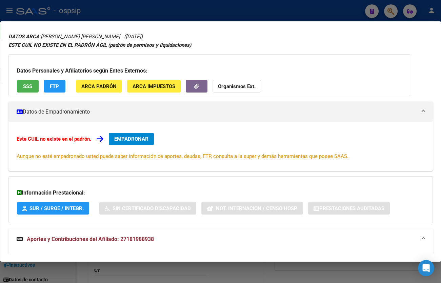
scroll to position [0, 0]
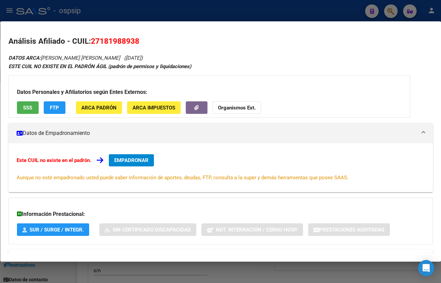
drag, startPoint x: 91, startPoint y: 41, endPoint x: 141, endPoint y: 41, distance: 49.8
click at [141, 41] on h2 "Análisis Afiliado - CUIL: 27181988938" at bounding box center [220, 42] width 424 height 12
copy span "27181988938"
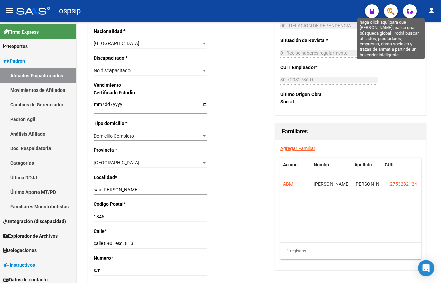
click at [389, 10] on icon "button" at bounding box center [391, 11] width 7 height 8
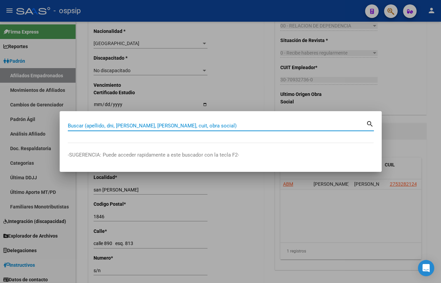
paste input "24.669.842"
click at [102, 125] on input "24669842" at bounding box center [217, 126] width 298 height 6
type input "24669842"
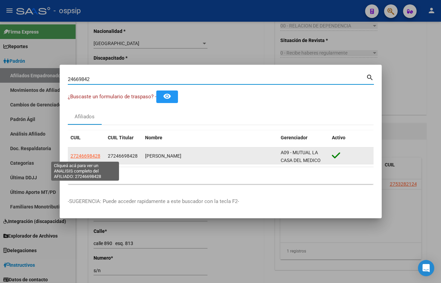
click at [91, 155] on span "27246698428" at bounding box center [86, 155] width 30 height 5
type textarea "27246698428"
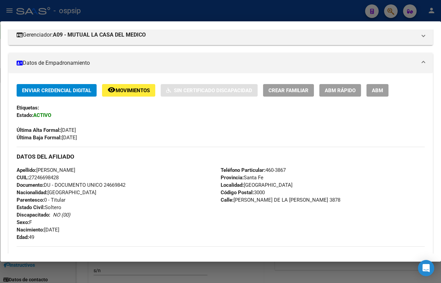
scroll to position [123, 0]
